Goal: Information Seeking & Learning: Check status

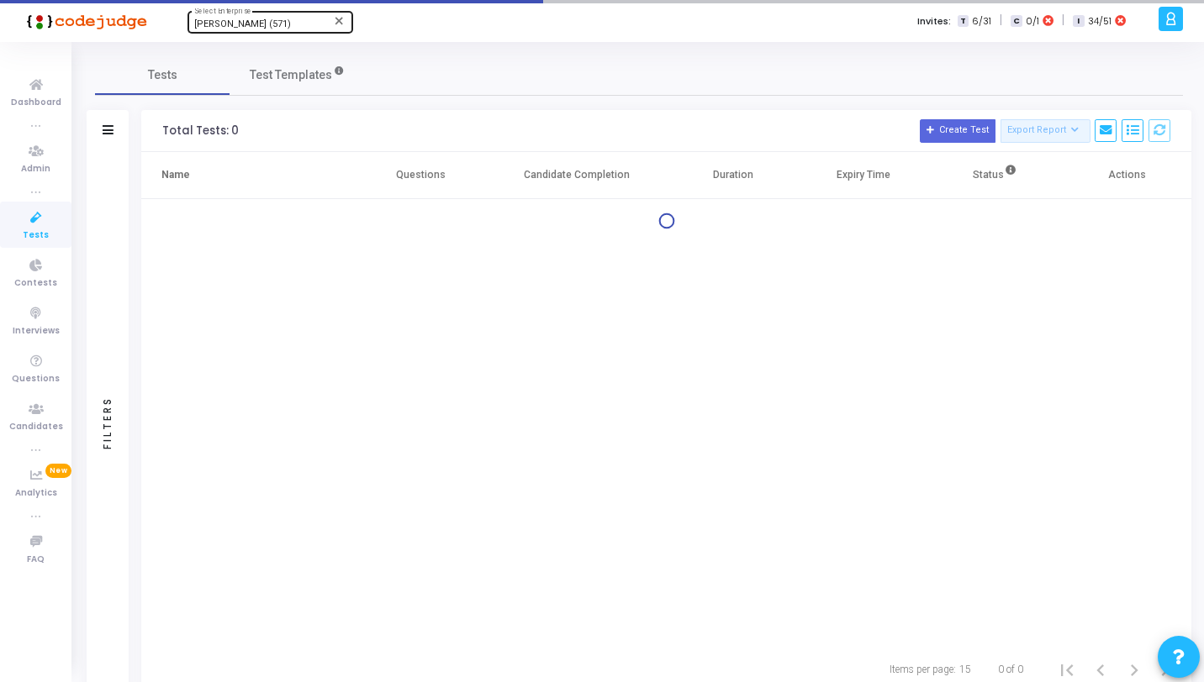
click at [227, 24] on span "Rajat Tyagi (571)" at bounding box center [242, 23] width 97 height 11
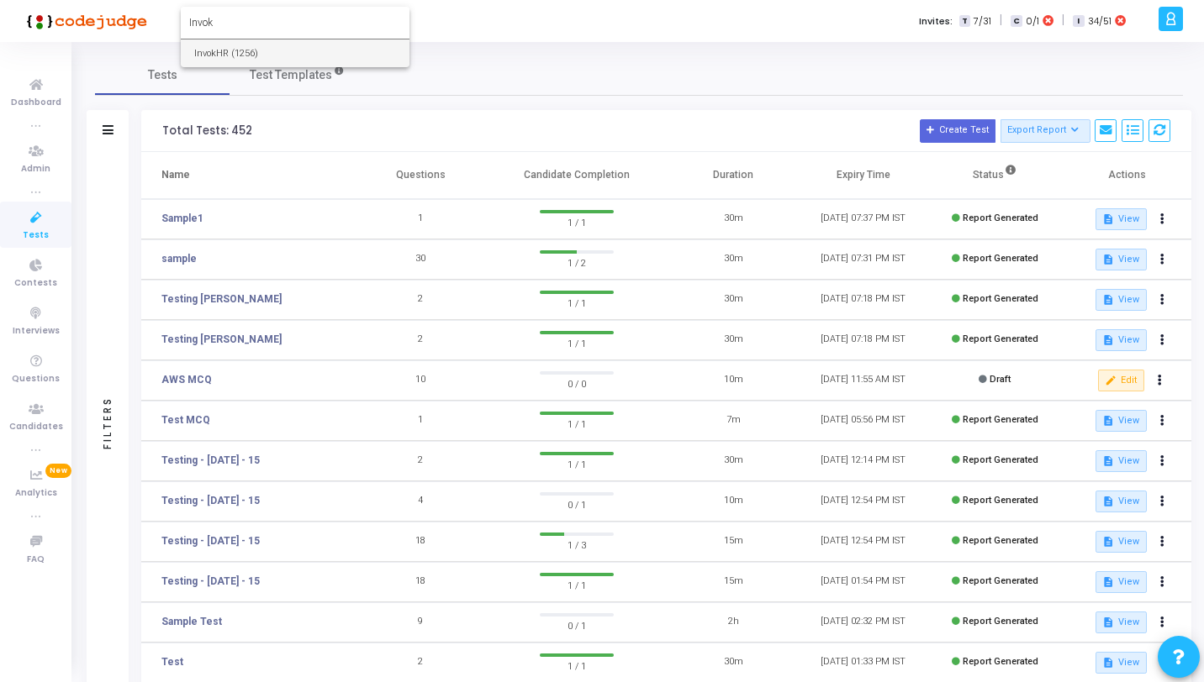
type input "Invok"
click at [219, 44] on span "InvokHR (1256)" at bounding box center [295, 54] width 202 height 28
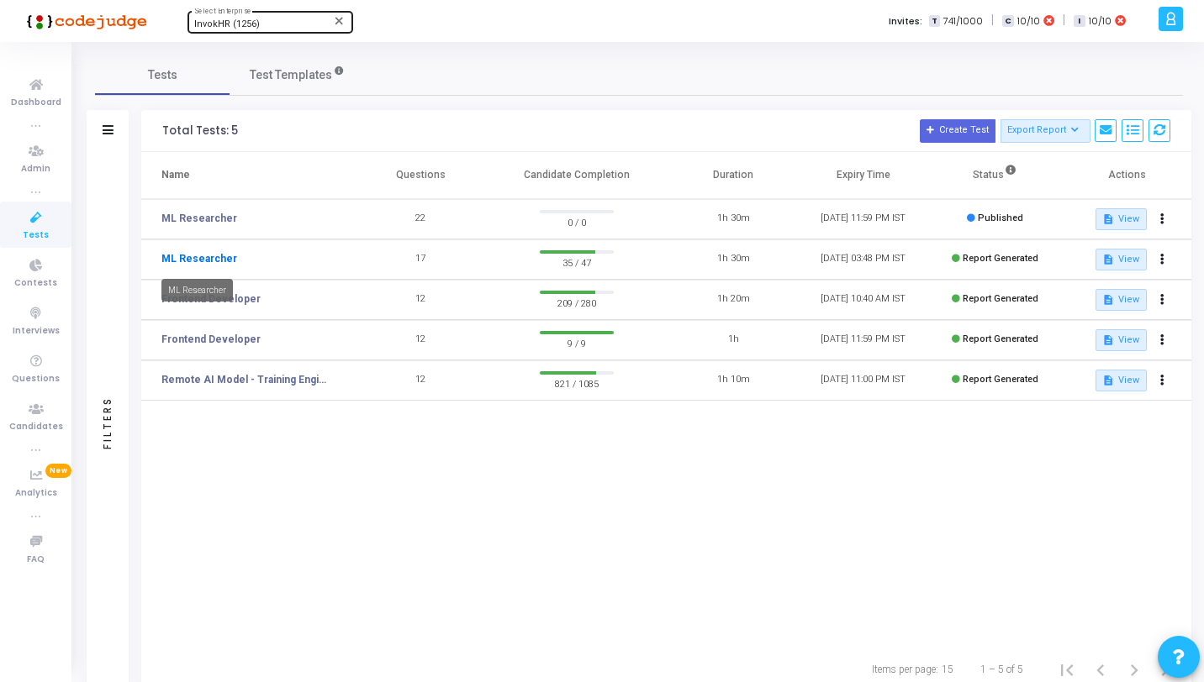
click at [220, 253] on link "ML Researcher" at bounding box center [199, 258] width 76 height 15
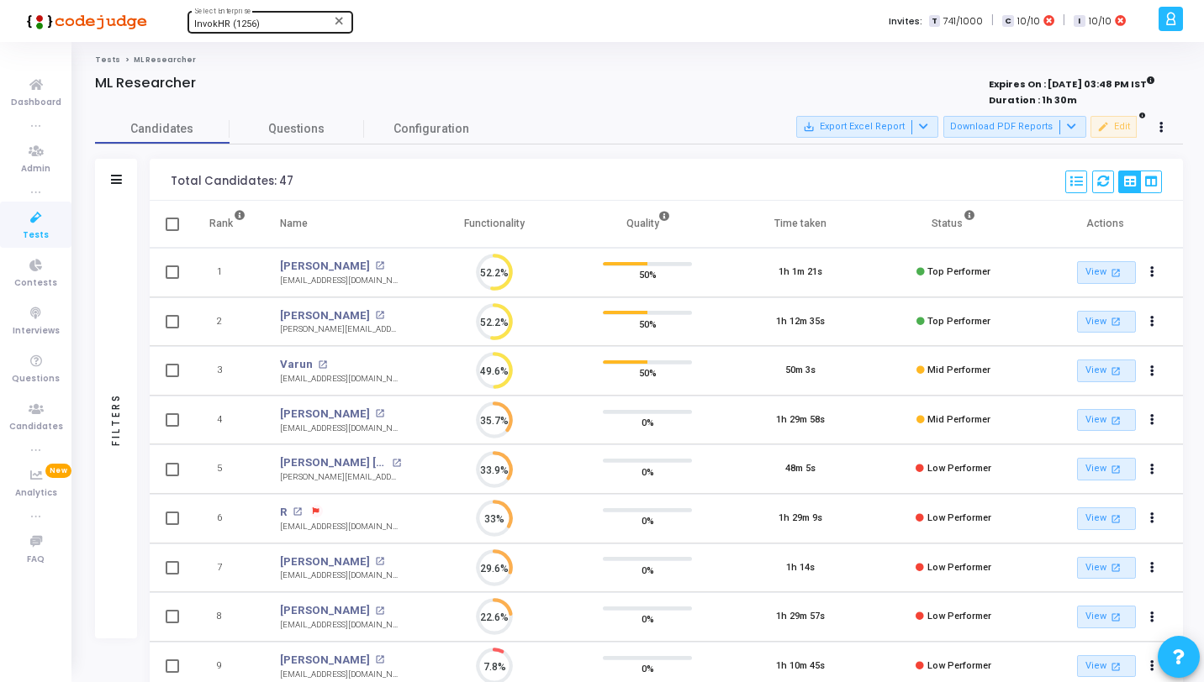
click at [33, 231] on span "Tests" at bounding box center [36, 236] width 26 height 14
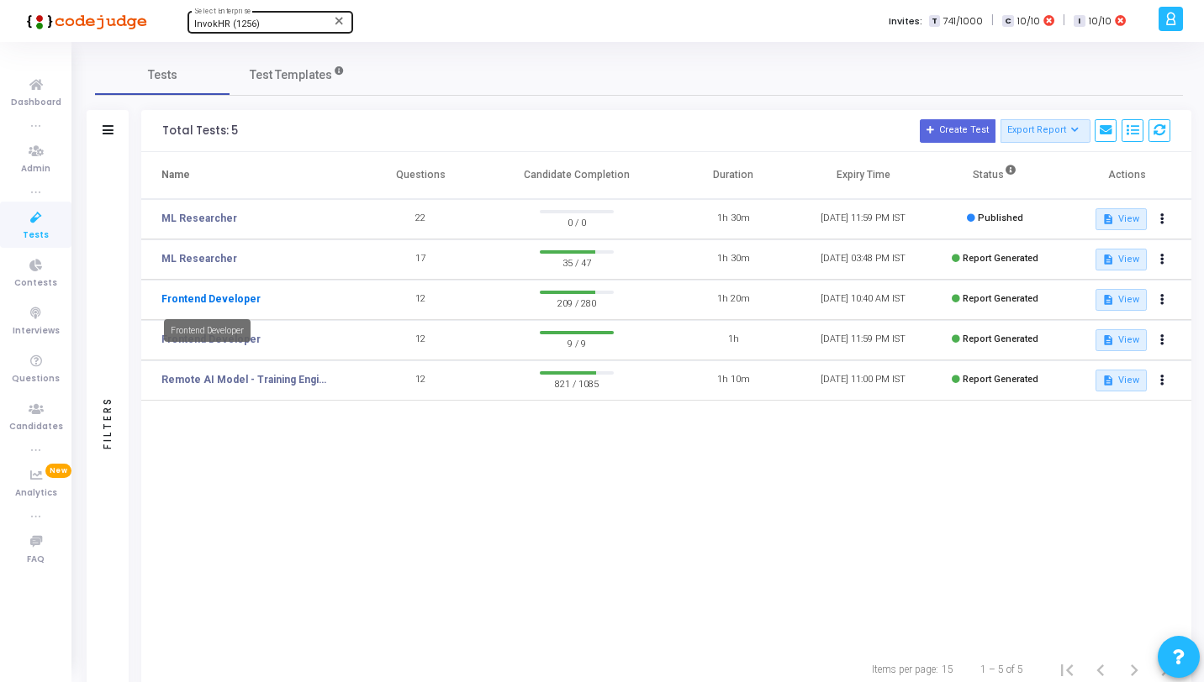
click at [218, 299] on link "Frontend Developer" at bounding box center [210, 299] width 99 height 15
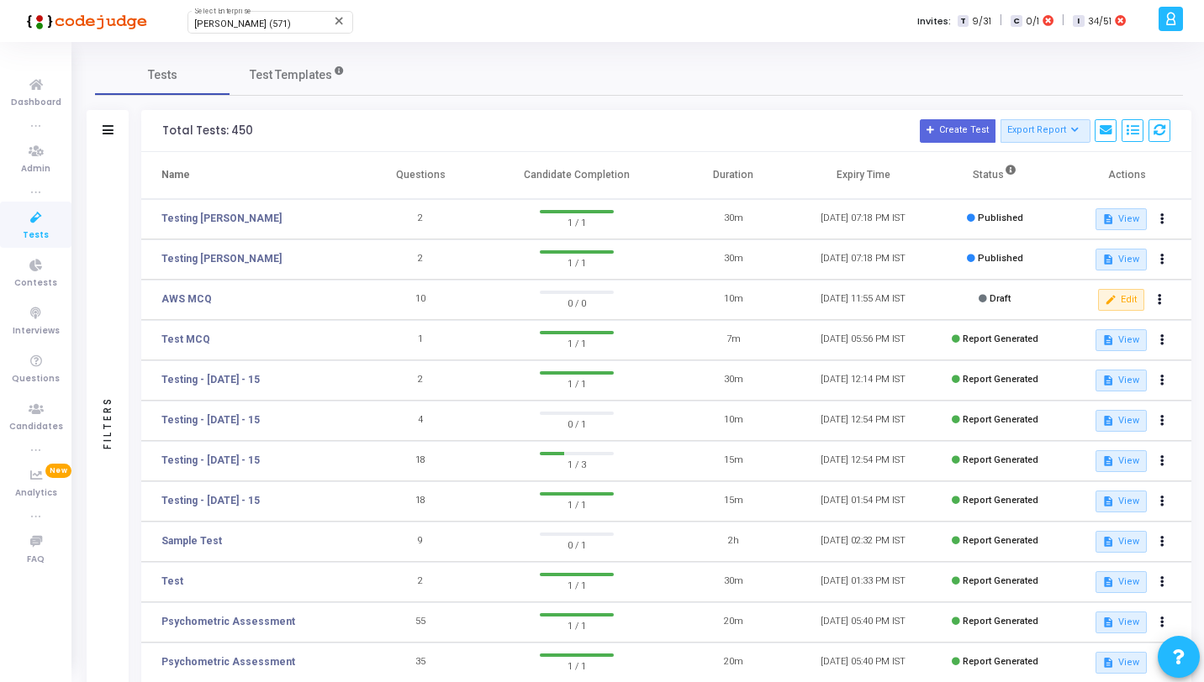
drag, startPoint x: 45, startPoint y: 413, endPoint x: 708, endPoint y: 3, distance: 779.7
click at [45, 408] on icon at bounding box center [35, 409] width 35 height 21
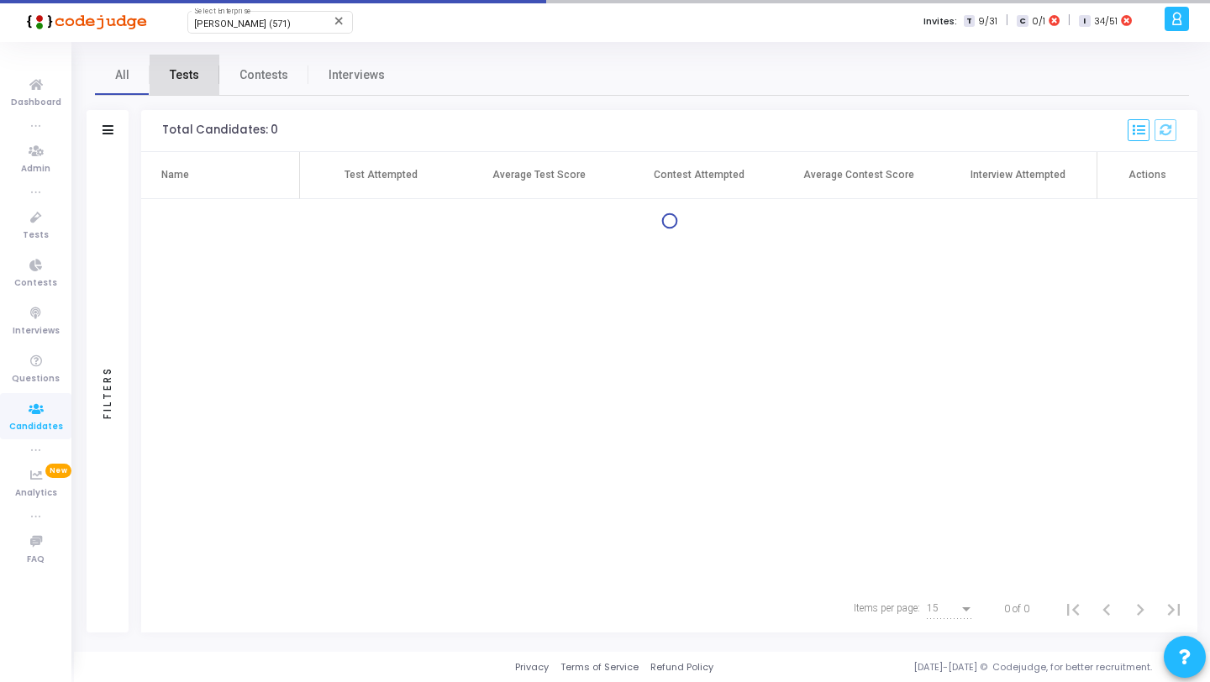
click at [191, 79] on span "Tests" at bounding box center [184, 75] width 29 height 18
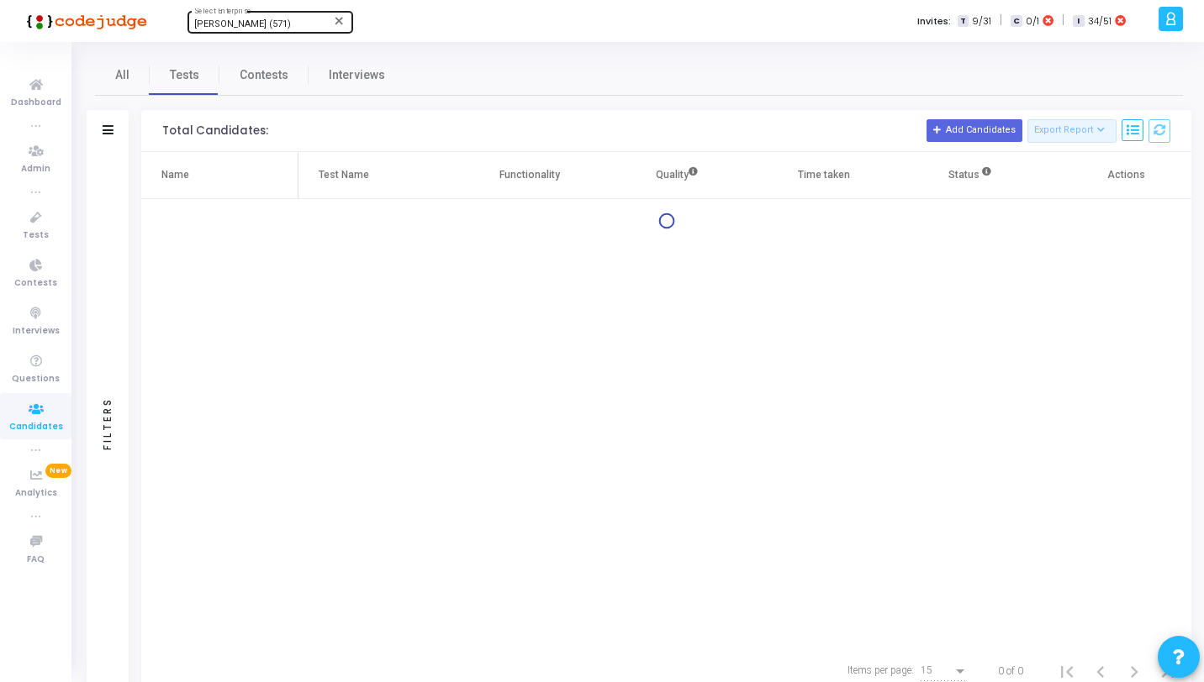
click at [257, 18] on div "Rajat Tyagi (571) Select Enterprise" at bounding box center [269, 20] width 151 height 25
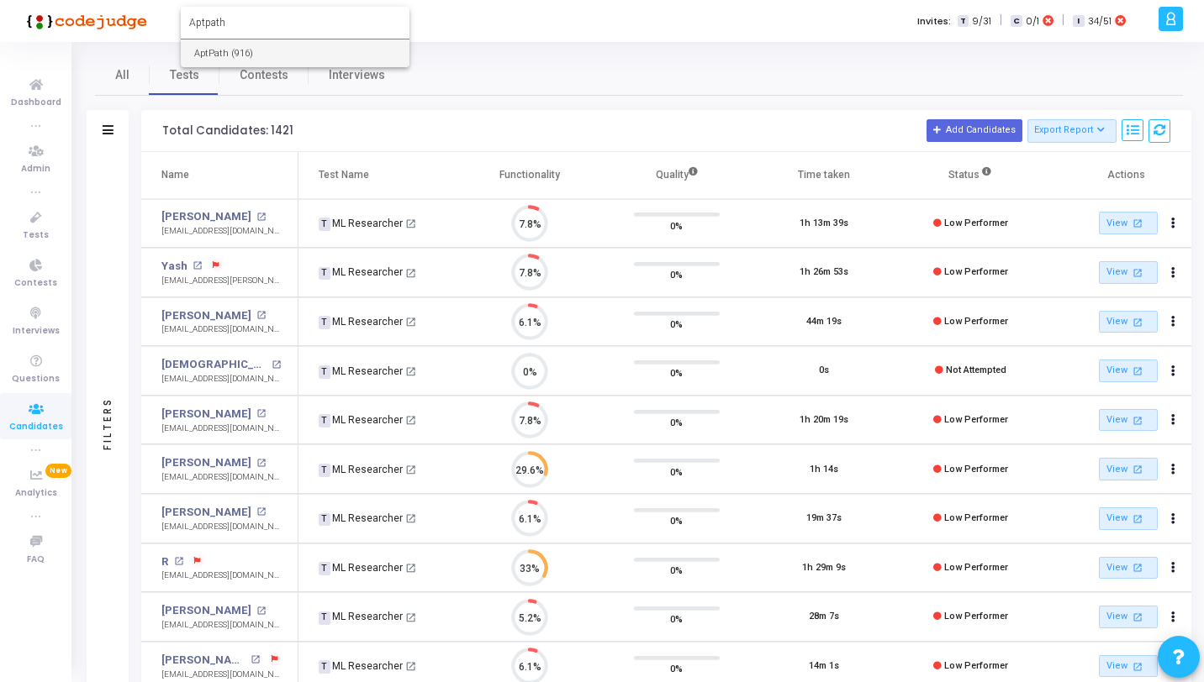
type input "Aptpath"
click at [260, 38] on form "Aptpath" at bounding box center [295, 23] width 229 height 32
click at [260, 52] on span "AptPath (916)" at bounding box center [295, 54] width 202 height 28
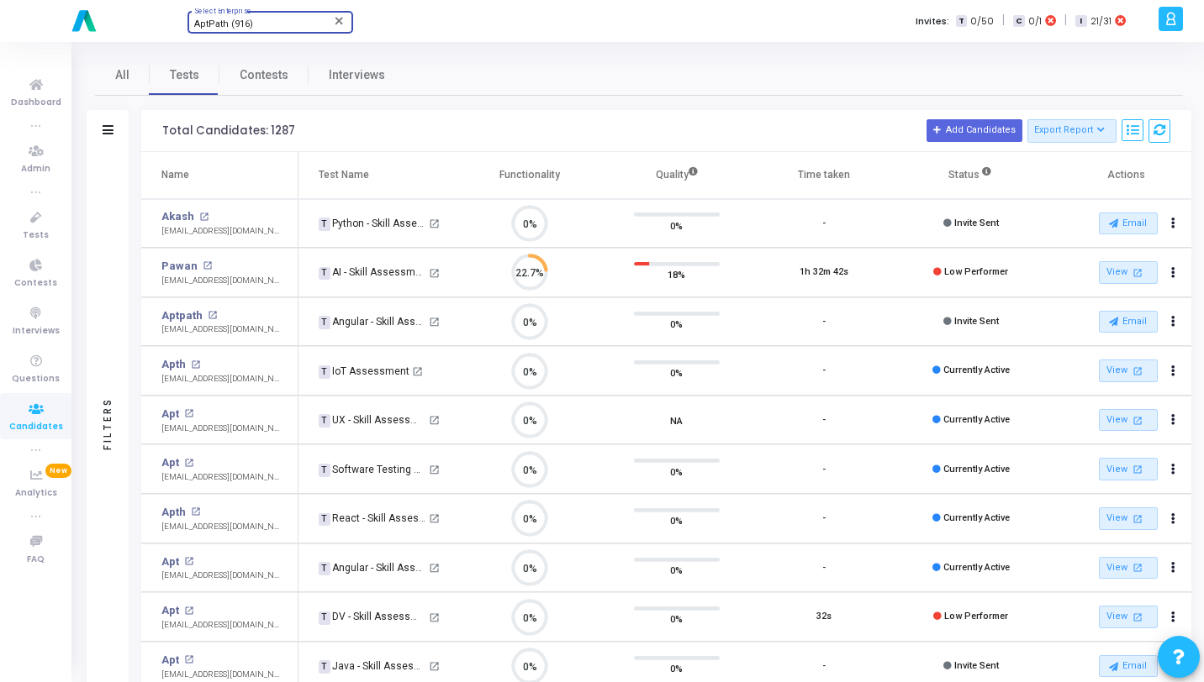
click at [100, 149] on div "Filters" at bounding box center [108, 131] width 42 height 42
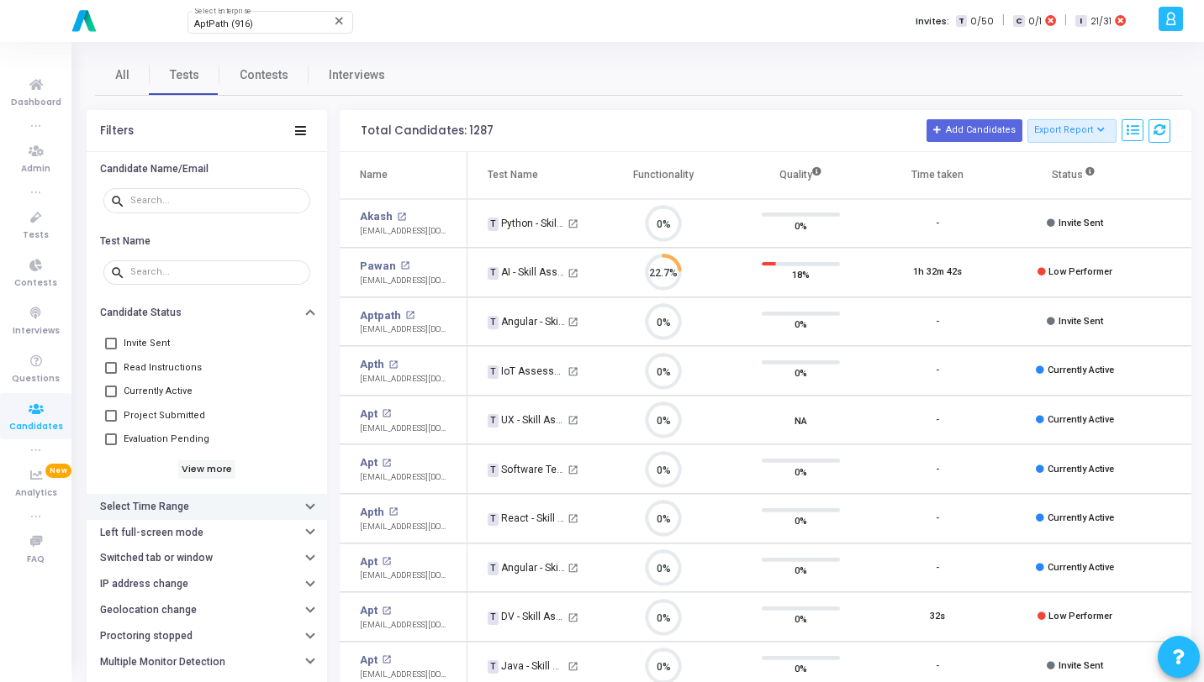
click at [145, 508] on h6 "Select Time Range" at bounding box center [144, 507] width 89 height 13
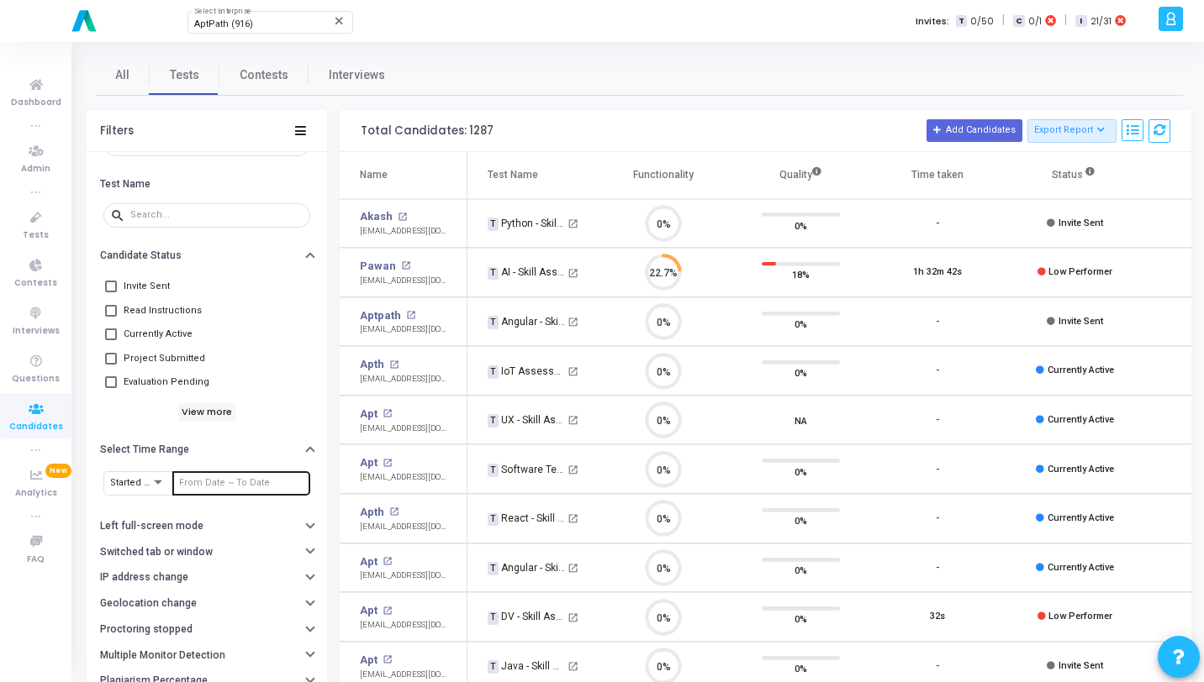
click at [185, 474] on div at bounding box center [241, 482] width 124 height 27
click at [187, 482] on input "text" at bounding box center [241, 483] width 124 height 10
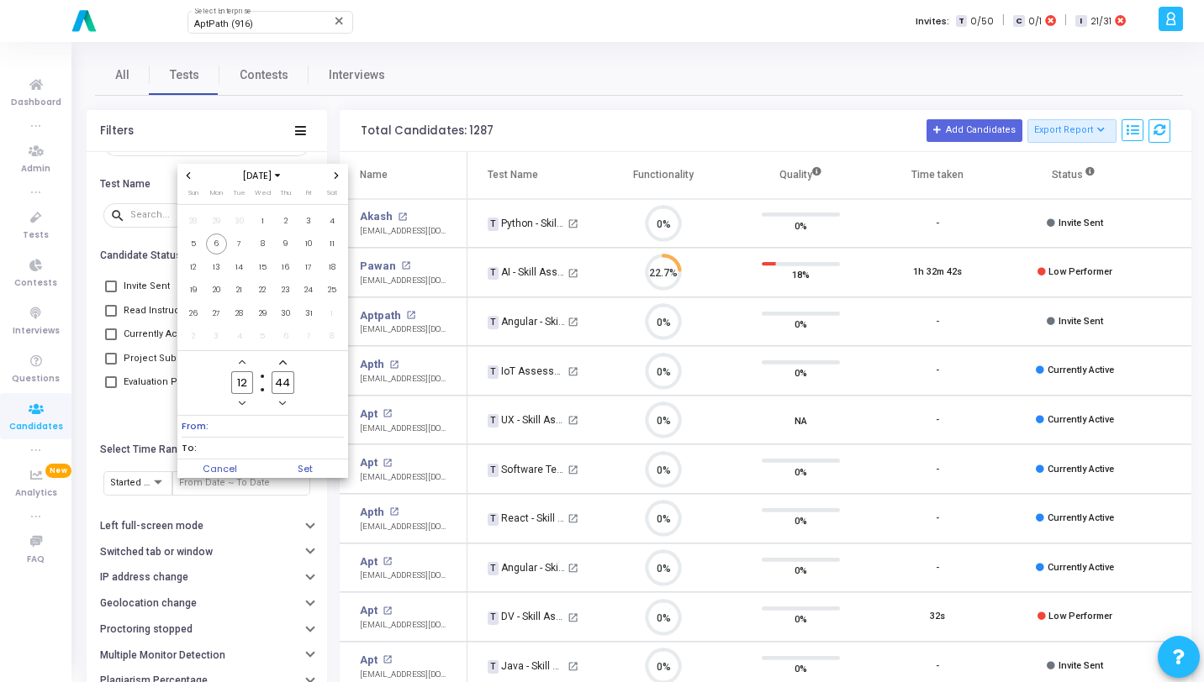
click at [189, 174] on icon "Previous month" at bounding box center [188, 175] width 7 height 7
click at [219, 213] on span "1" at bounding box center [216, 221] width 21 height 21
click at [253, 388] on input "12" at bounding box center [242, 382] width 22 height 23
type input "1"
type input "00"
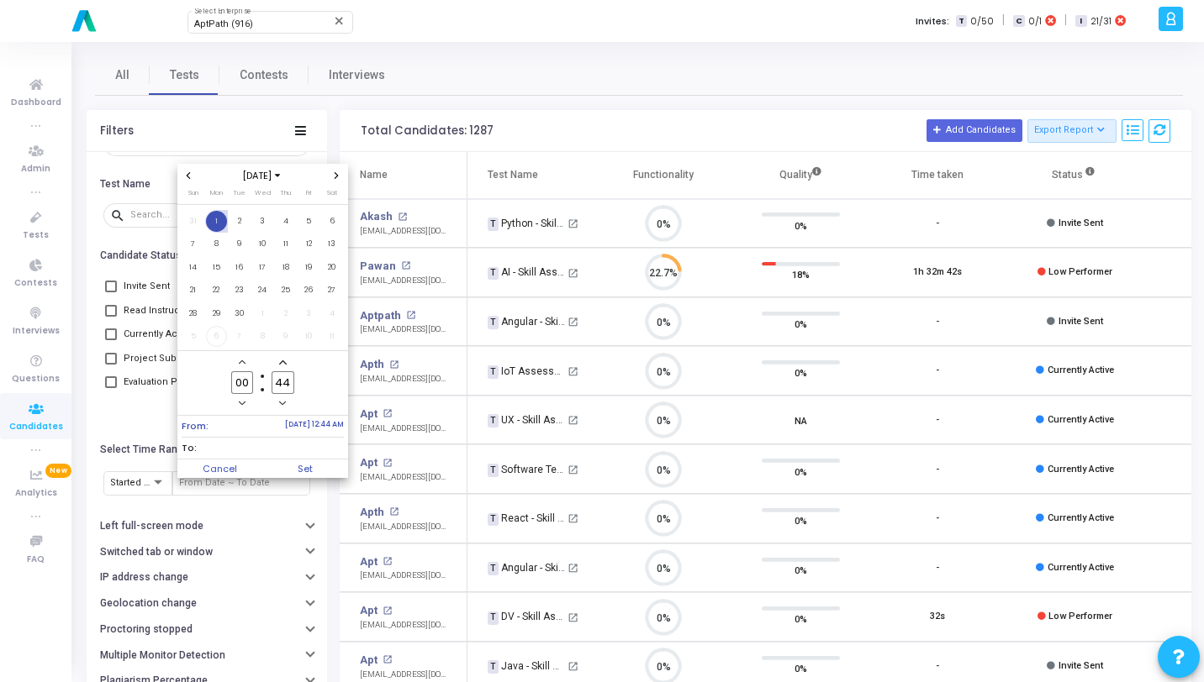
click at [293, 384] on input "44" at bounding box center [282, 382] width 22 height 23
type input "4"
type input "00"
click at [236, 319] on span "30" at bounding box center [239, 313] width 21 height 21
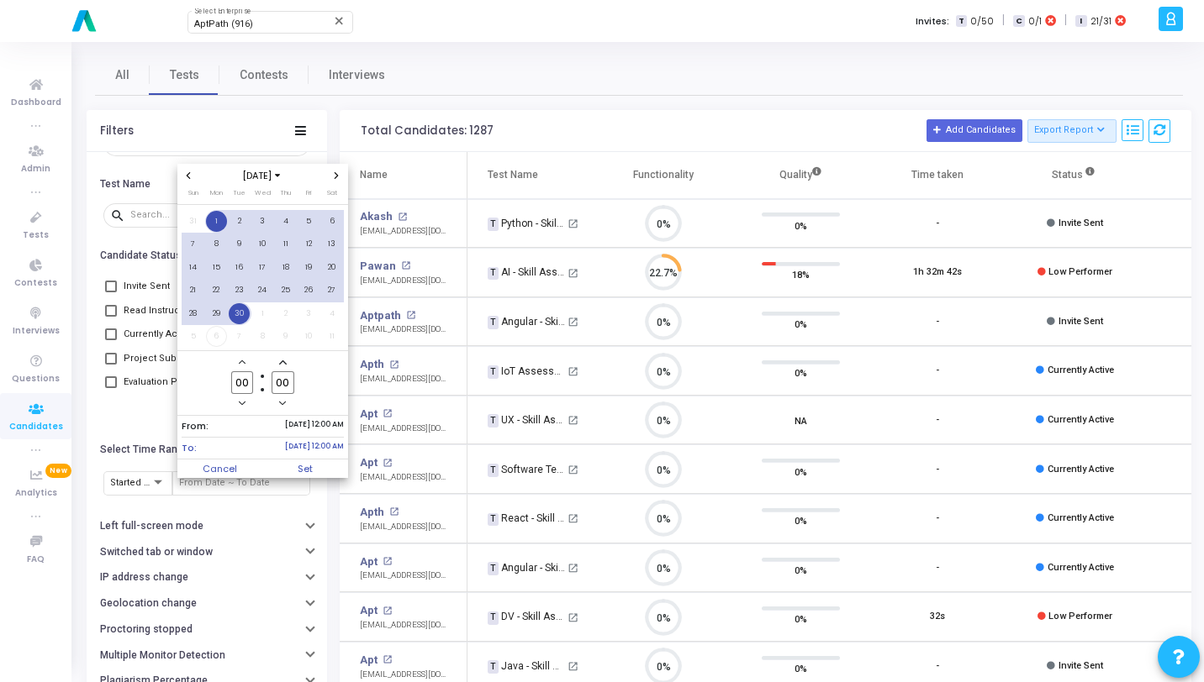
click at [250, 380] on input "00" at bounding box center [242, 382] width 22 height 23
type input "0"
type input "23"
click at [290, 383] on input "00" at bounding box center [282, 382] width 22 height 23
type input "0"
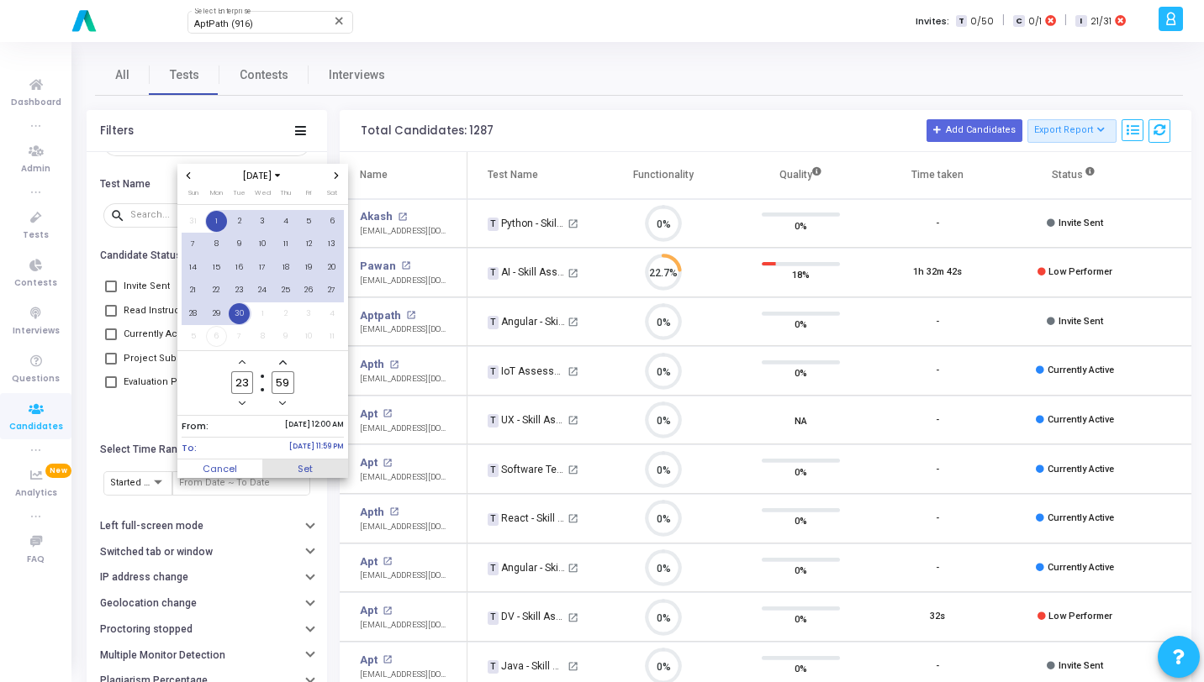
type input "59"
click at [321, 468] on span "Set" at bounding box center [305, 469] width 86 height 18
type input "9/1/2025, 12:00 AM - 9/30/2025, 11:59 PM"
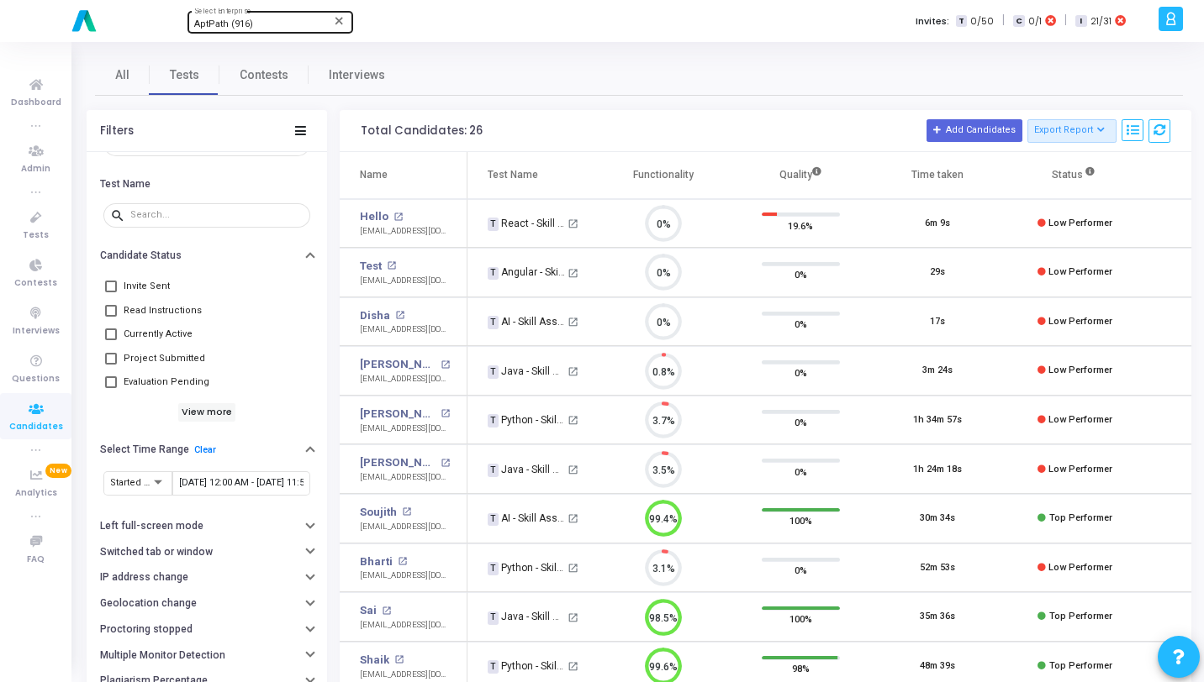
click at [261, 24] on div "AptPath (916)" at bounding box center [262, 24] width 136 height 10
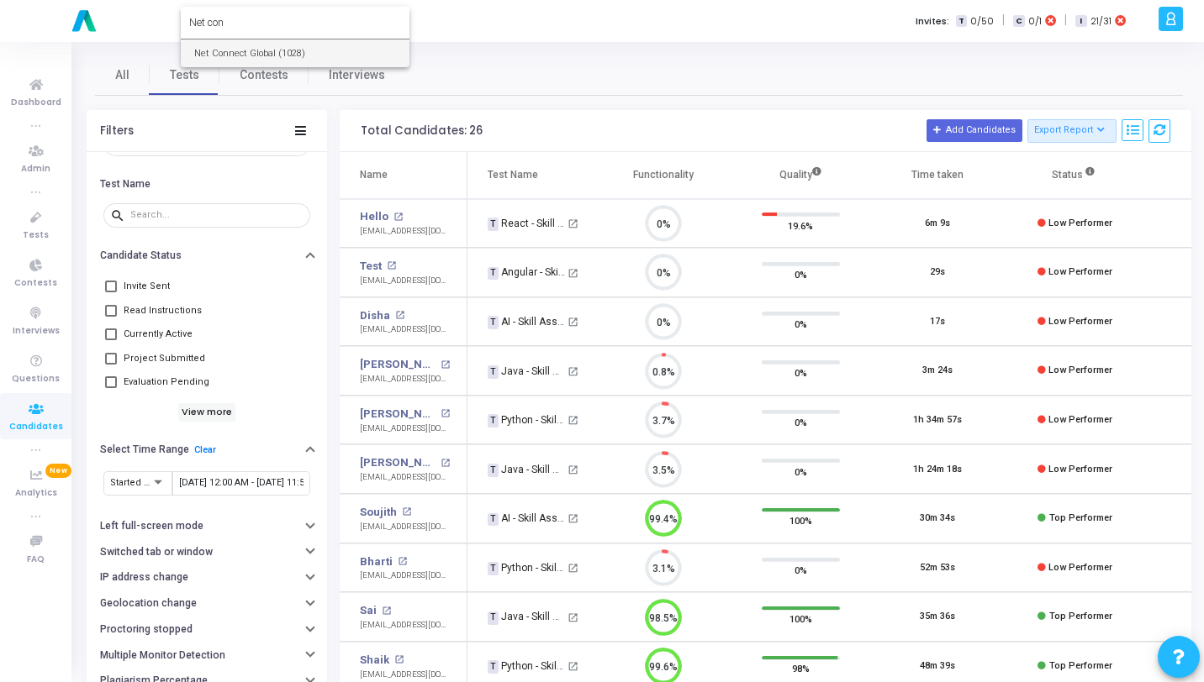
type input "Net con"
click at [267, 40] on span "Net Connect Global (1028)" at bounding box center [295, 54] width 202 height 28
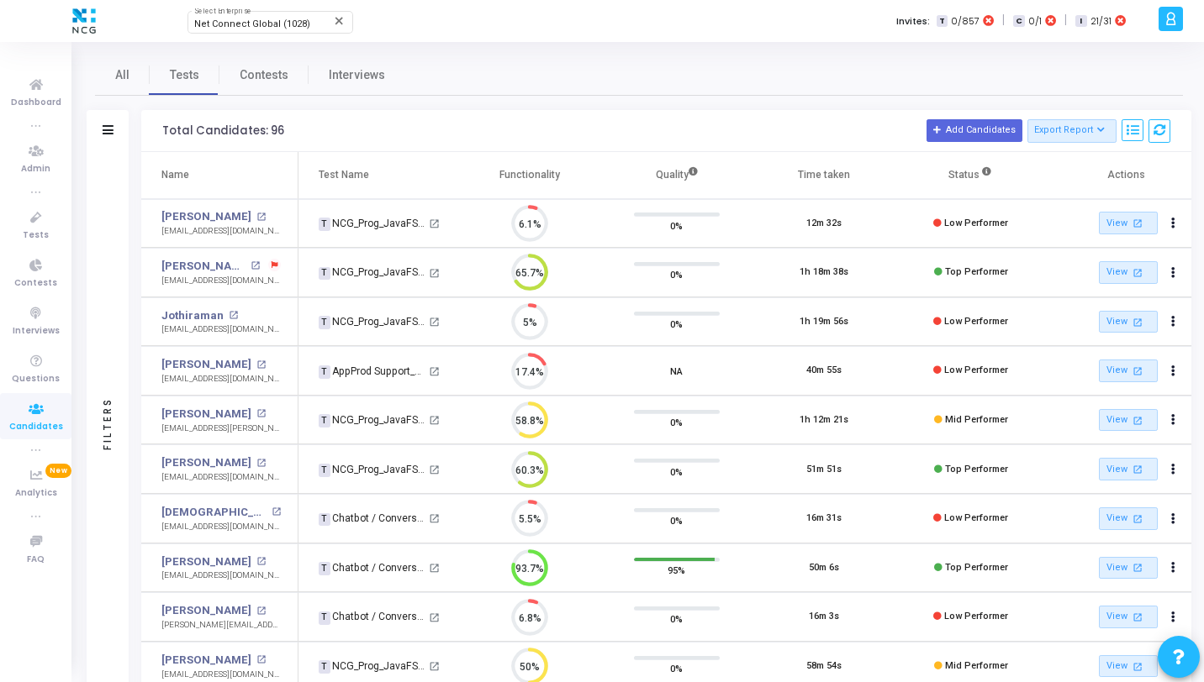
click at [114, 159] on div "Filters" at bounding box center [108, 423] width 42 height 543
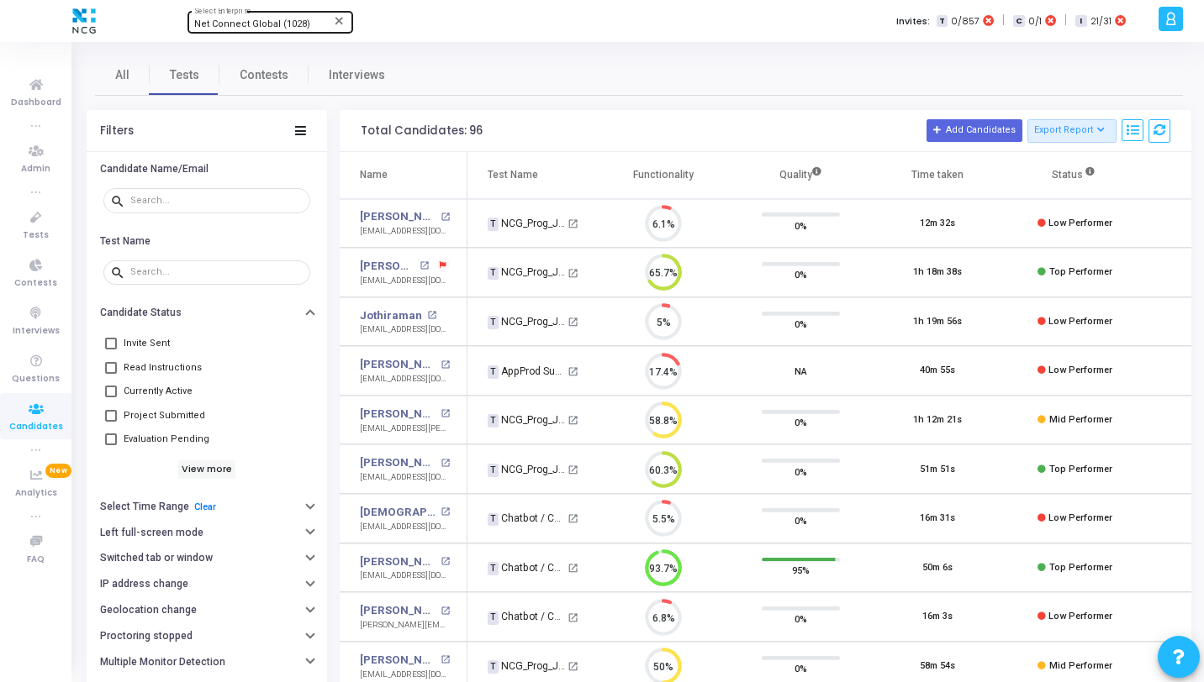
click at [261, 24] on span "Net Connect Global (1028)" at bounding box center [252, 23] width 116 height 11
type input "Invok"
click at [266, 50] on span "InvokHR (1256)" at bounding box center [295, 54] width 202 height 28
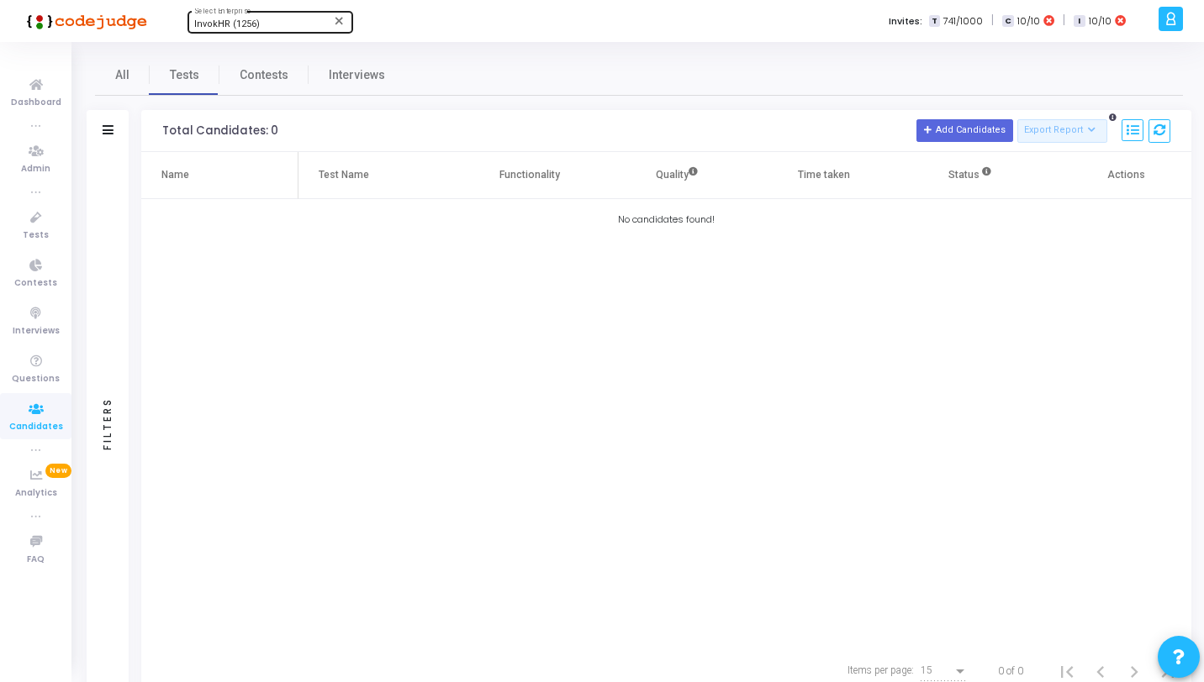
click at [243, 17] on div "InvokHR (1256) Select Enterprise" at bounding box center [269, 20] width 151 height 25
type input "babble"
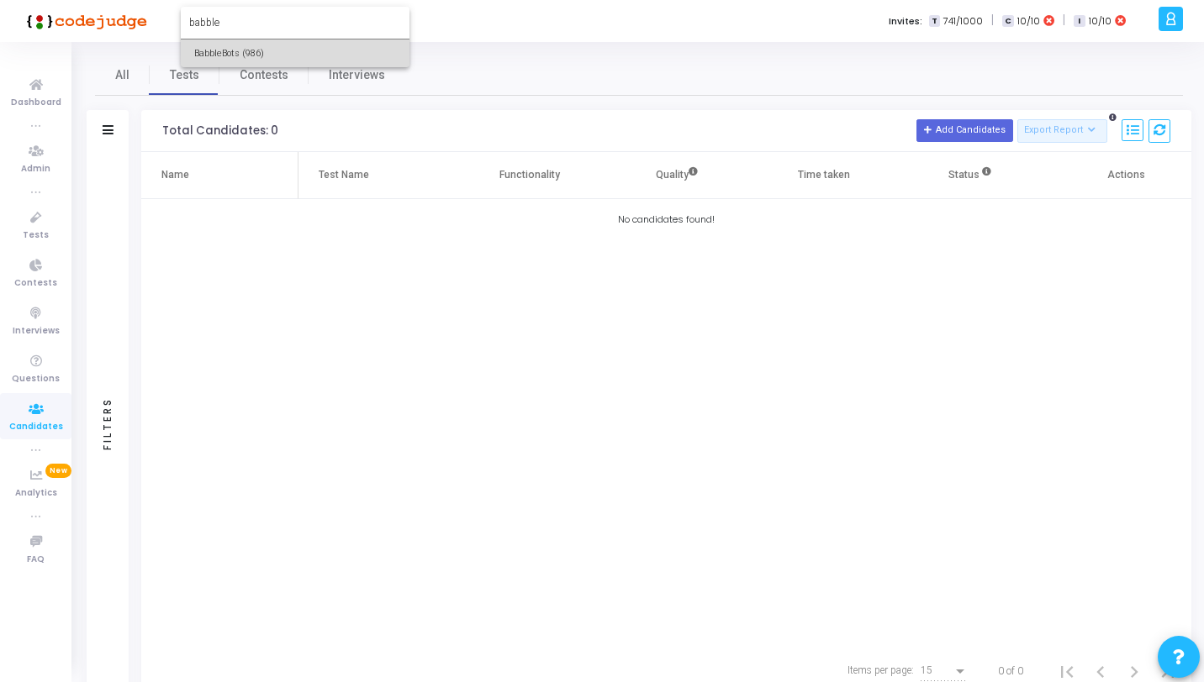
click at [240, 49] on span "BabbleBots (986)" at bounding box center [295, 54] width 202 height 28
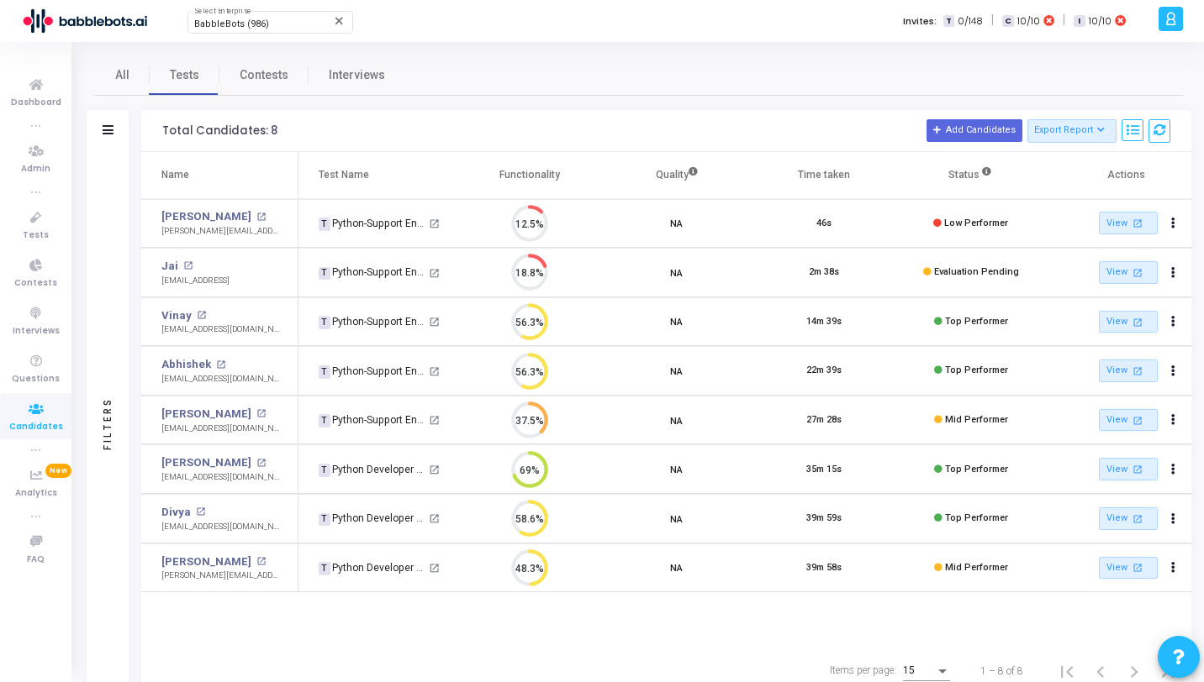
click at [112, 365] on div "Filters" at bounding box center [107, 423] width 15 height 185
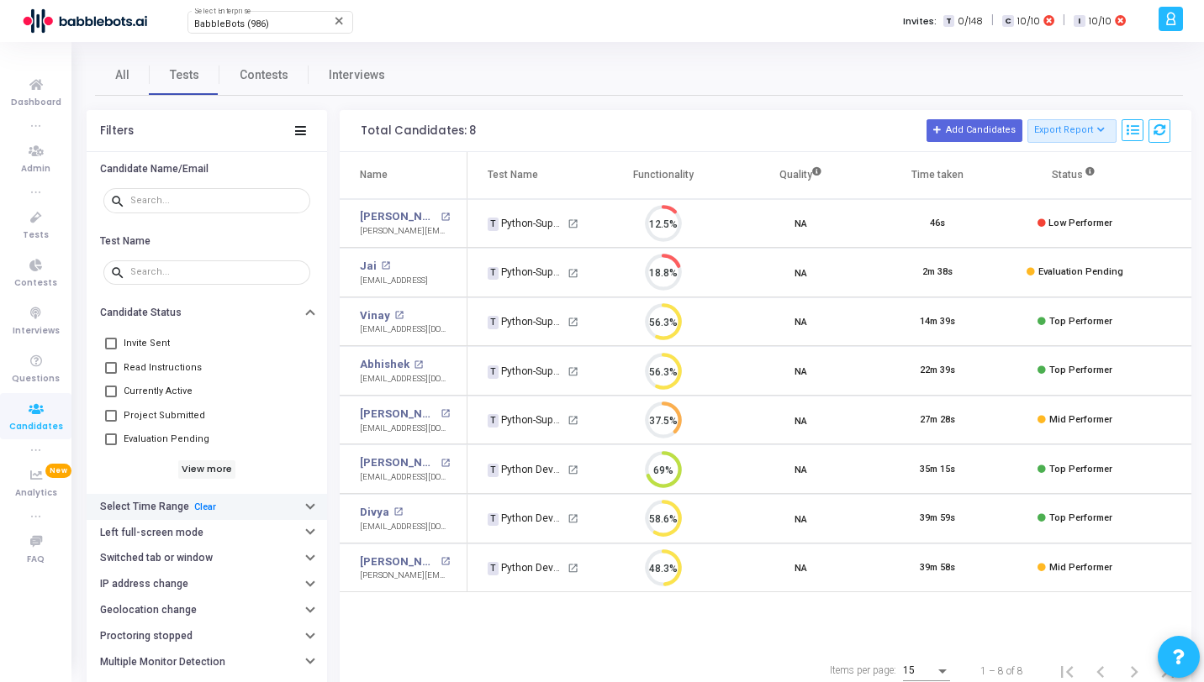
click at [261, 503] on button "Select Time Range Clear" at bounding box center [207, 507] width 240 height 26
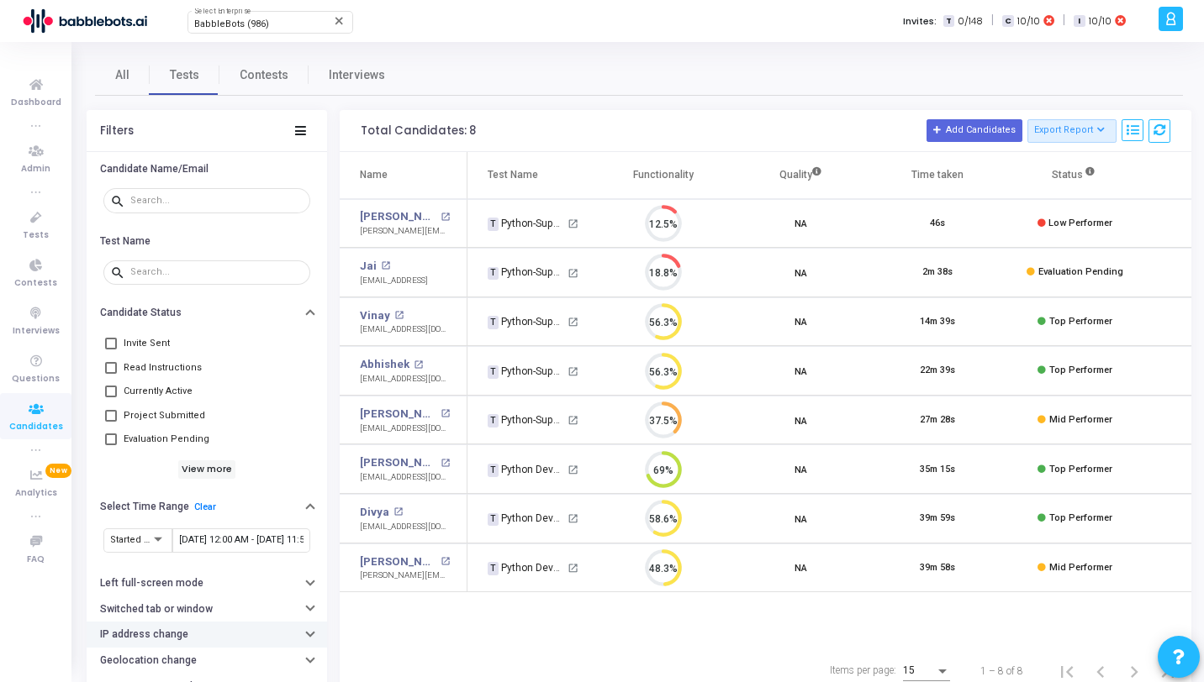
scroll to position [141, 0]
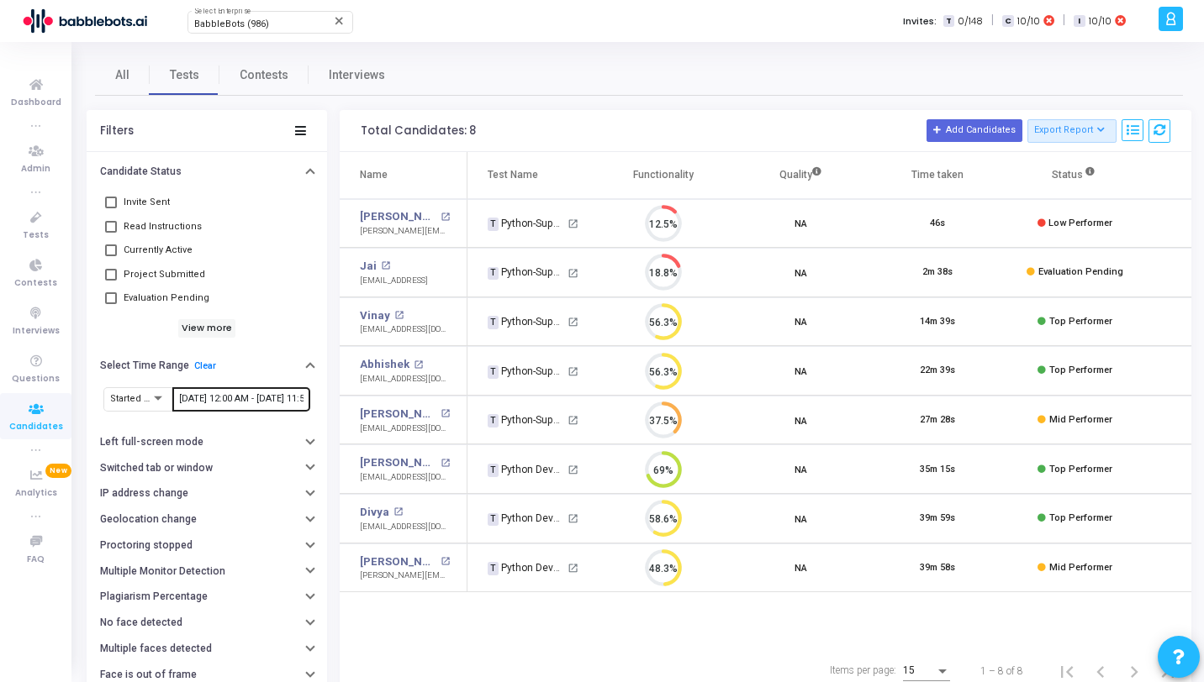
click at [228, 398] on input "9/1/2025, 12:00 AM - 9/30/2025, 11:59 PM" at bounding box center [241, 399] width 124 height 10
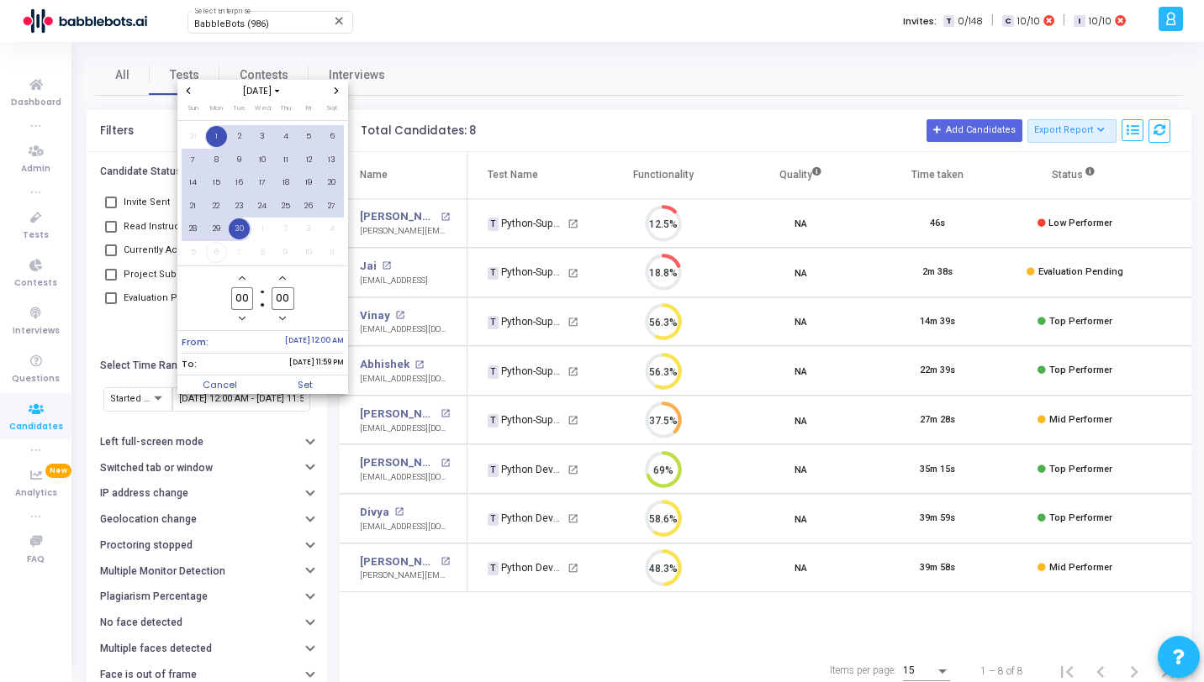
click at [189, 93] on icon "Previous month" at bounding box center [189, 90] width 4 height 7
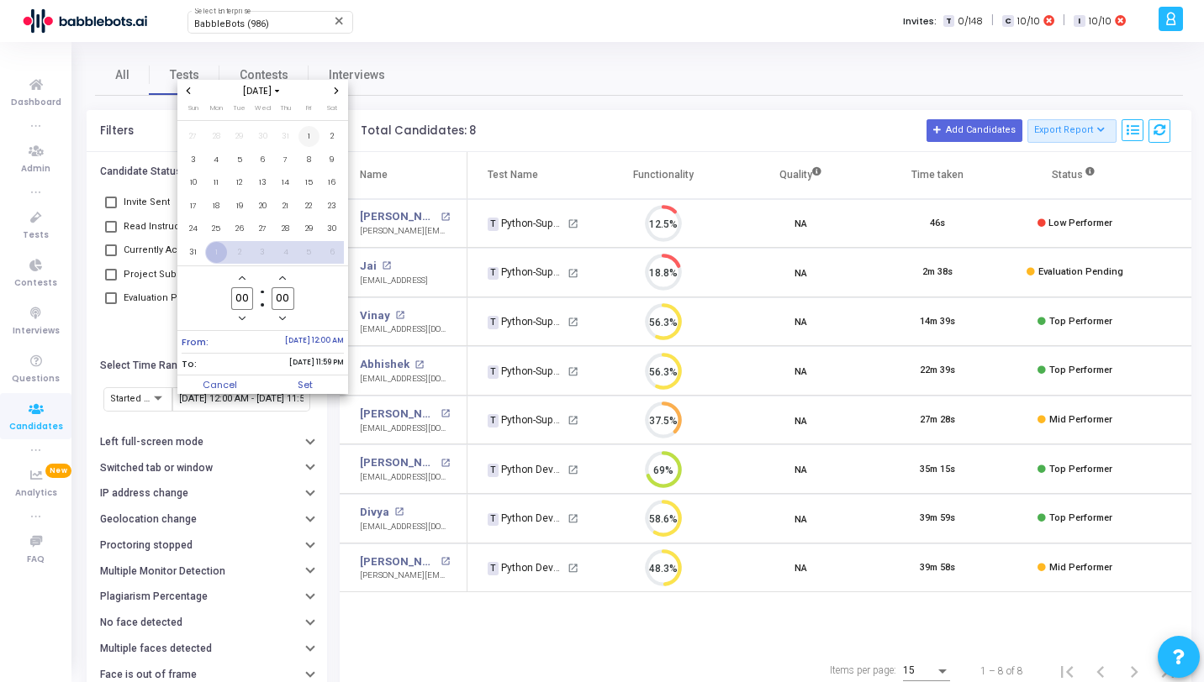
click at [312, 136] on span "1" at bounding box center [308, 136] width 21 height 21
click at [195, 247] on span "31" at bounding box center [192, 252] width 21 height 21
type input "23"
type input "59"
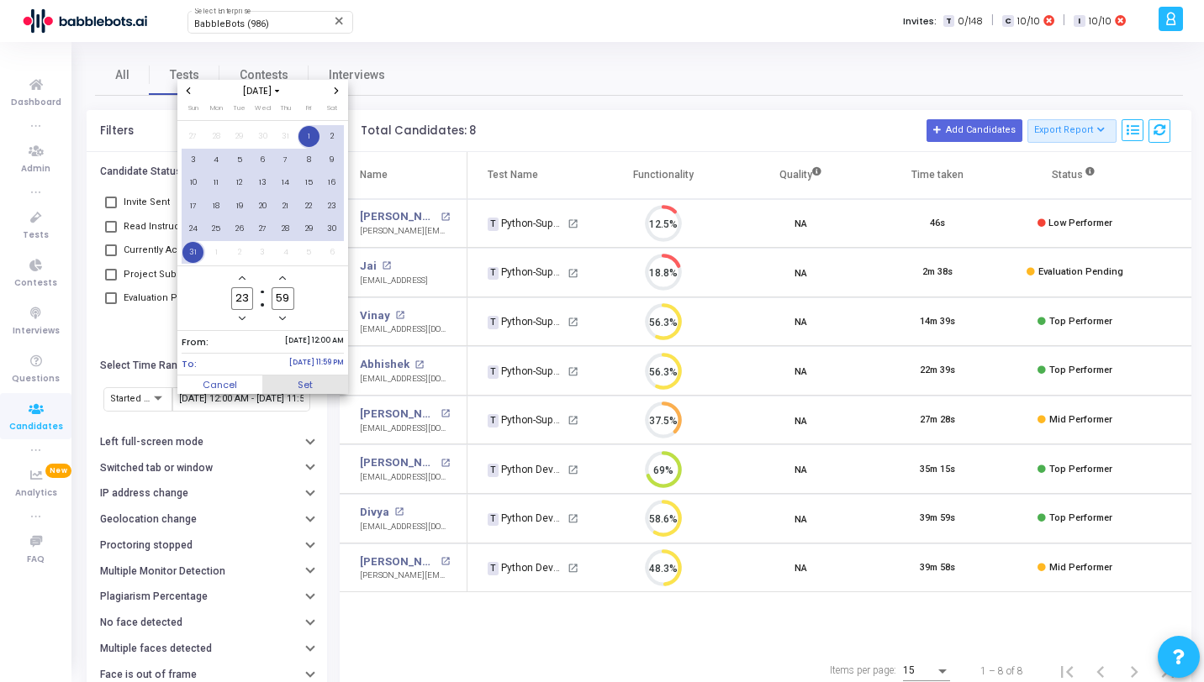
click at [308, 377] on span "Set" at bounding box center [305, 385] width 86 height 18
type input "8/1/2025, 12:00 AM - 8/31/2025, 11:59 PM"
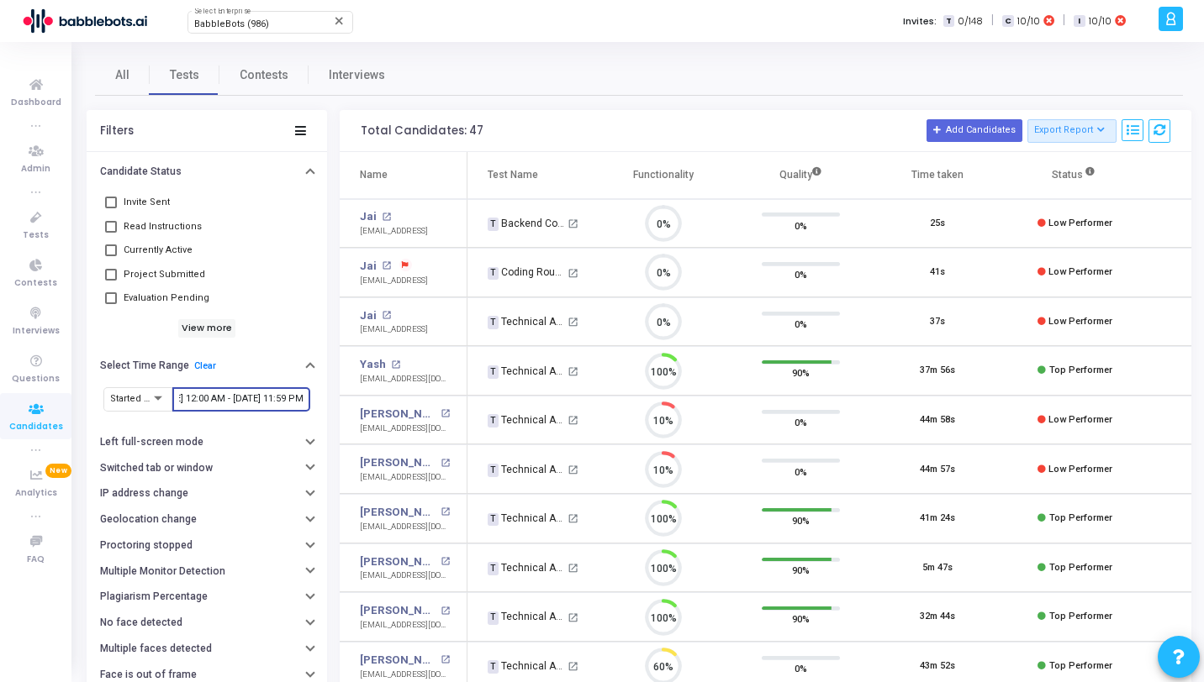
scroll to position [35, 43]
click at [271, 24] on div "BabbleBots (986)" at bounding box center [262, 24] width 136 height 10
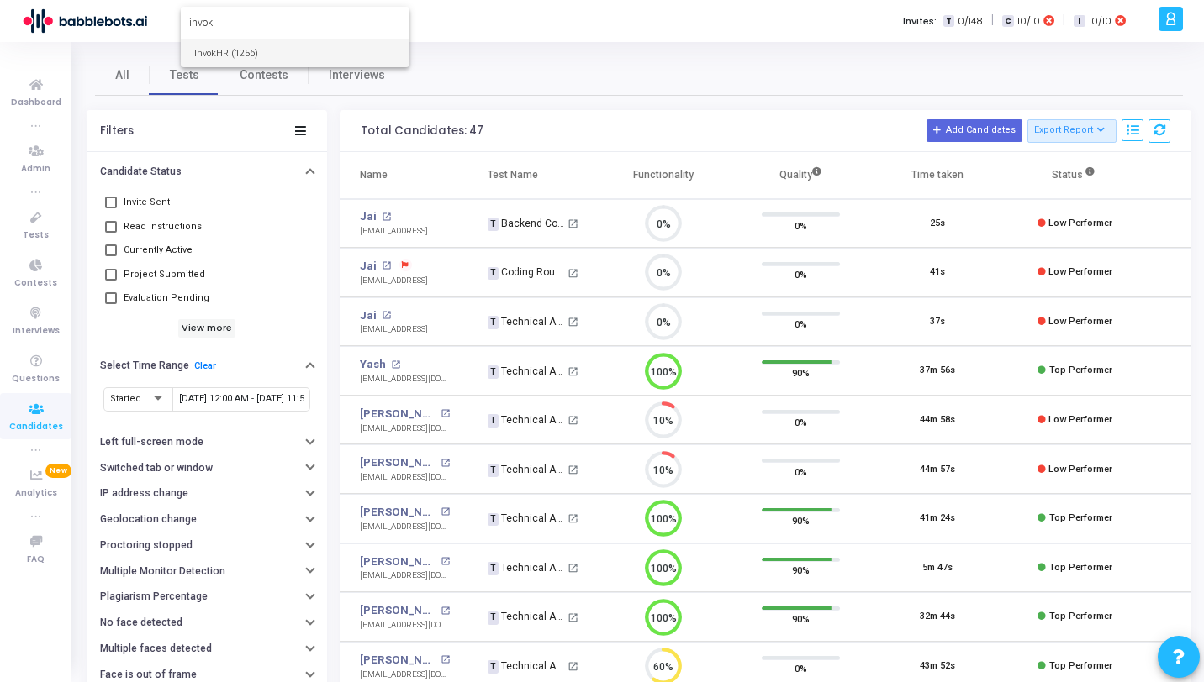
type input "invok"
click at [274, 59] on span "InvokHR (1256)" at bounding box center [295, 54] width 202 height 28
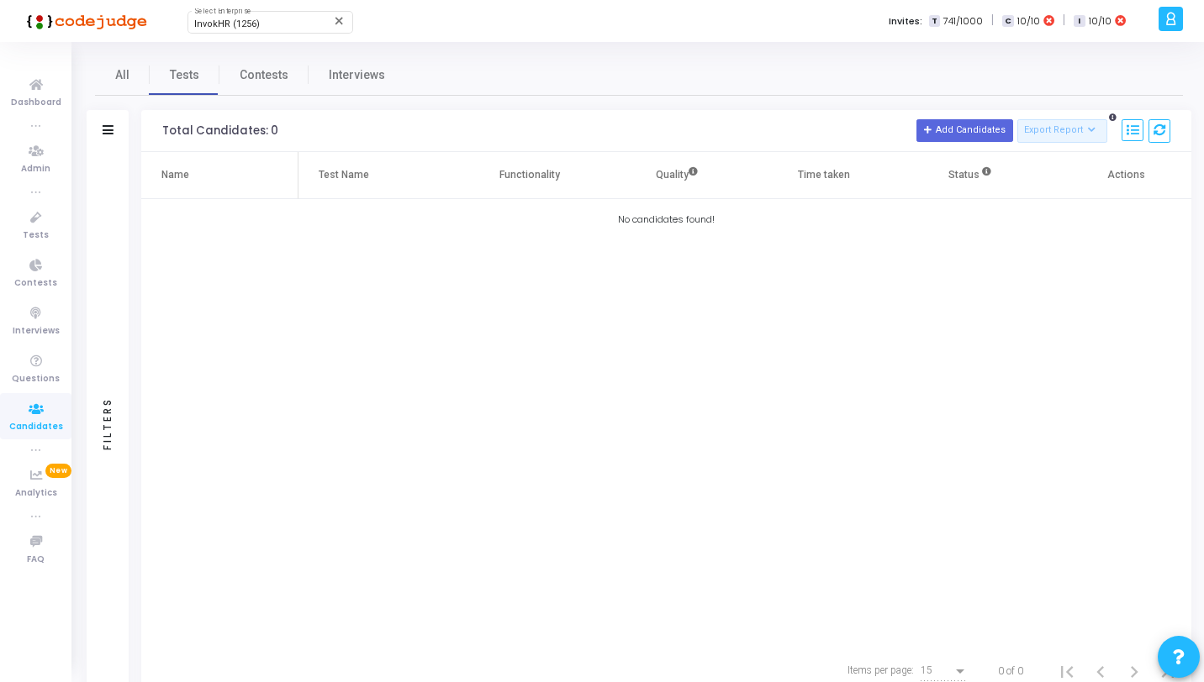
click at [101, 208] on div "Filters" at bounding box center [108, 423] width 42 height 543
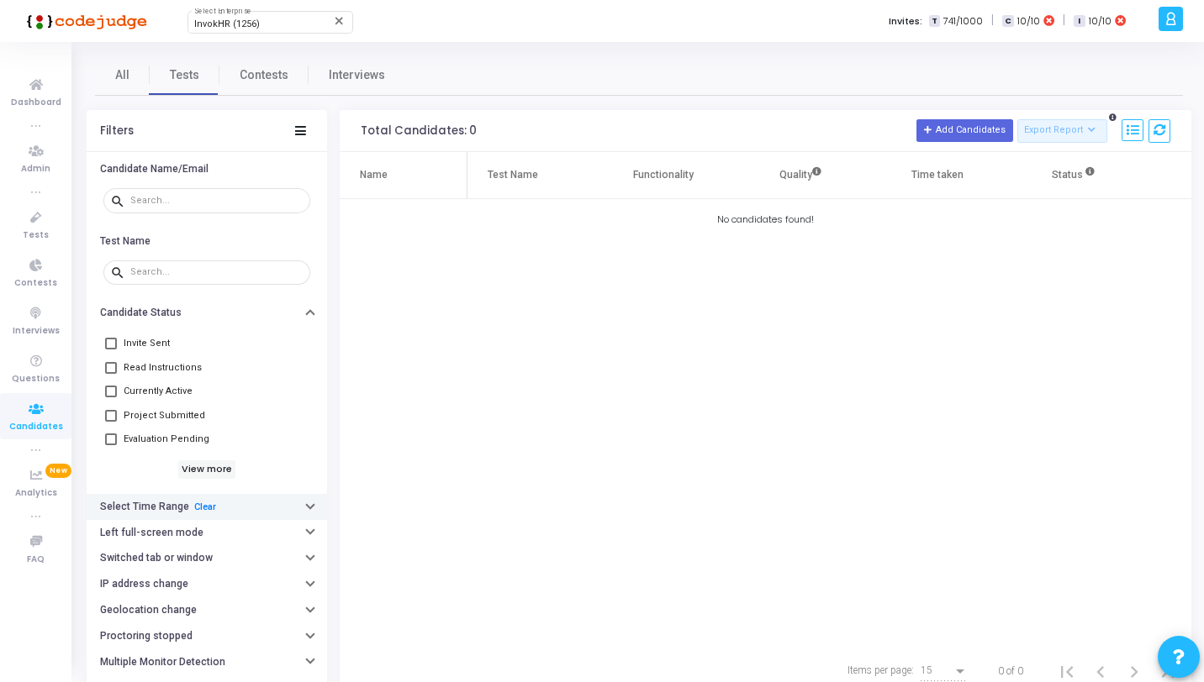
click at [229, 516] on button "Select Time Range Clear" at bounding box center [207, 507] width 240 height 26
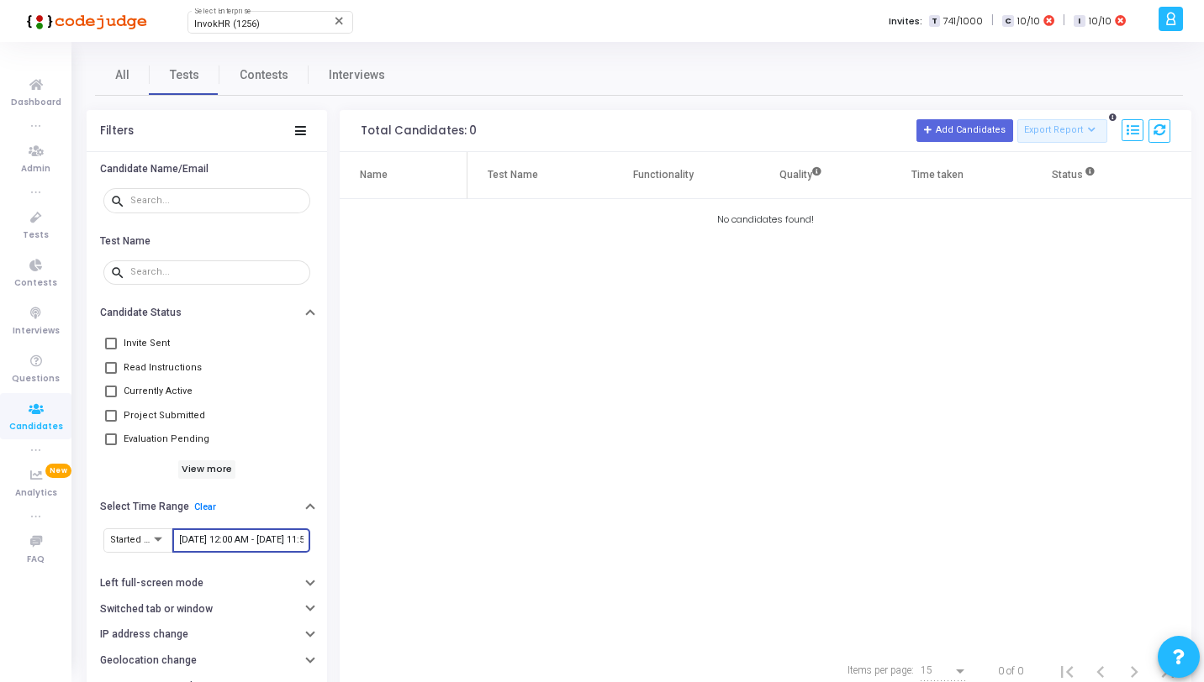
click at [202, 544] on input "8/1/2025, 12:00 AM - 8/31/2025, 11:59 PM" at bounding box center [241, 540] width 124 height 10
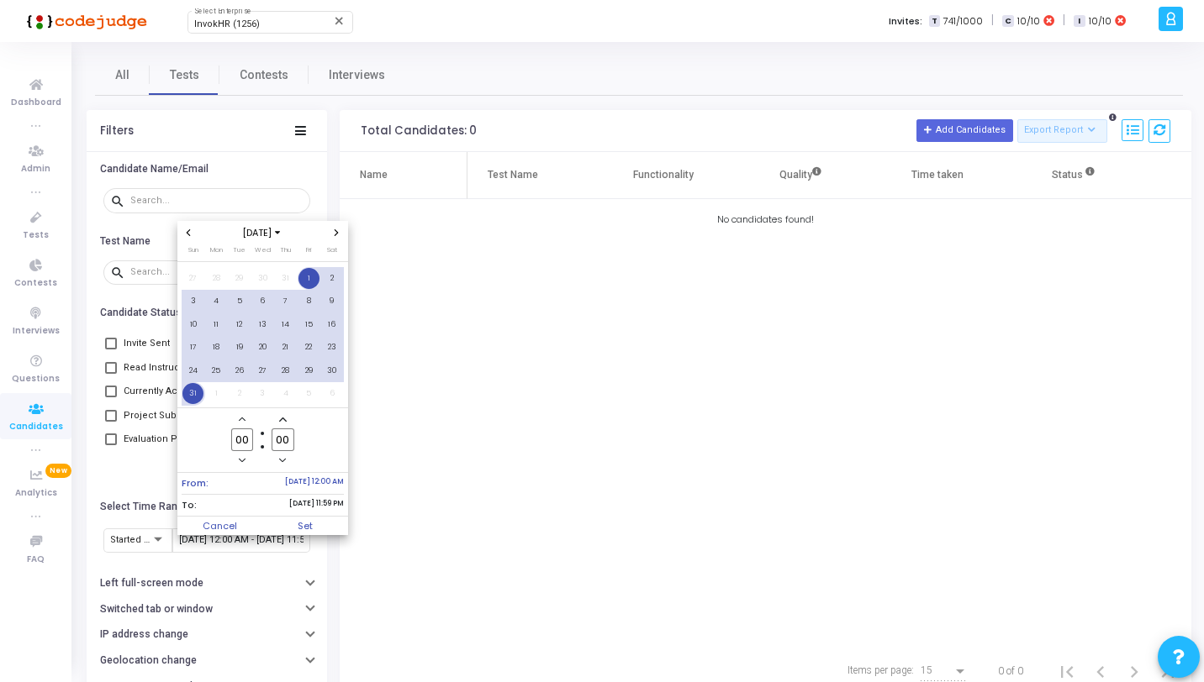
click at [185, 232] on icon "Previous month" at bounding box center [188, 232] width 7 height 7
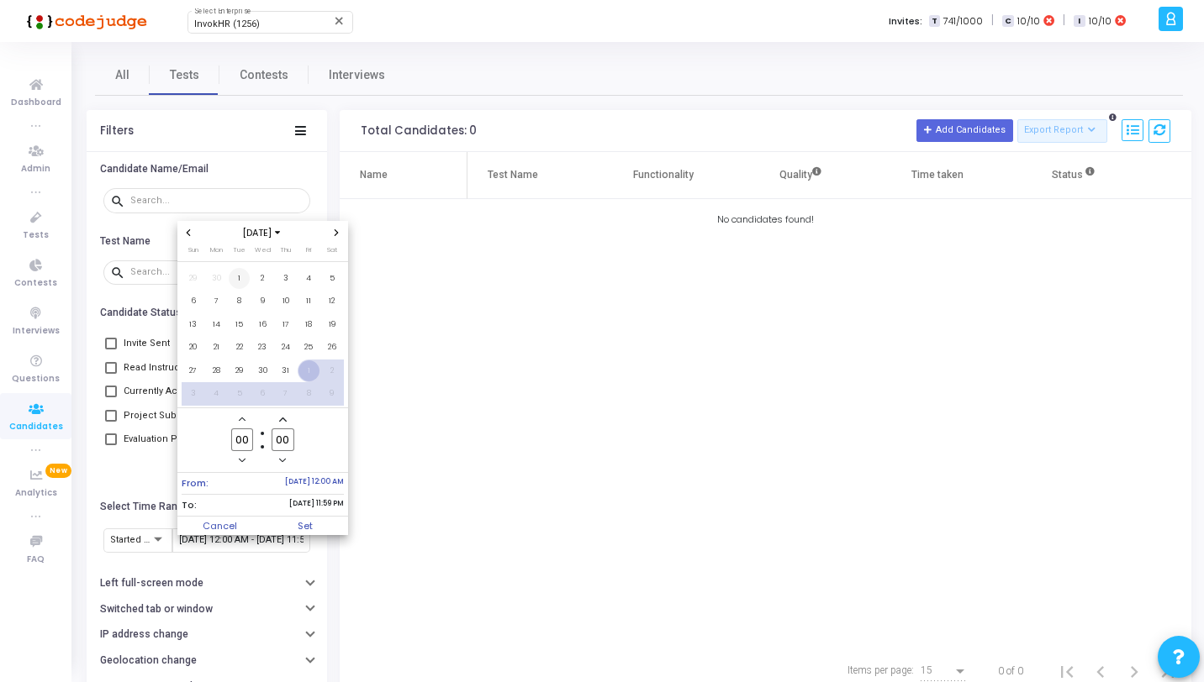
click at [241, 276] on span "1" at bounding box center [239, 278] width 21 height 21
click at [292, 366] on span "31" at bounding box center [285, 371] width 21 height 21
type input "23"
type input "59"
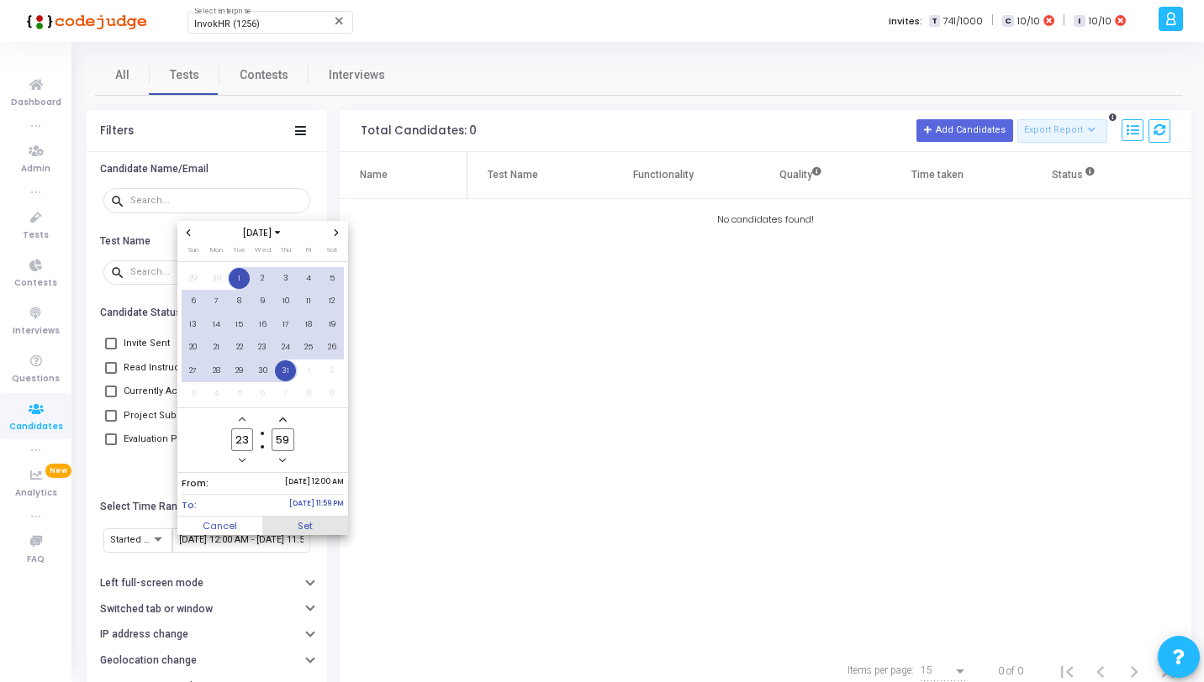
click at [324, 533] on span "Set" at bounding box center [305, 526] width 86 height 18
type input "7/1/2025, 12:00 AM - 7/31/2025, 11:59 PM"
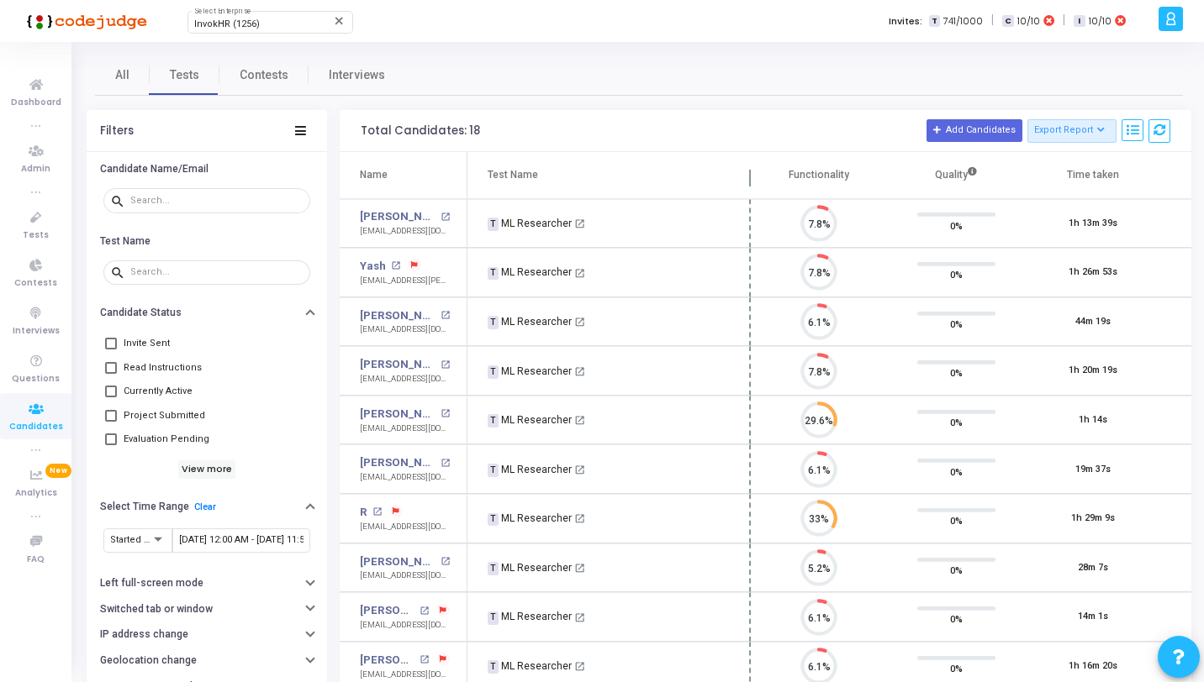
drag, startPoint x: 596, startPoint y: 179, endPoint x: 751, endPoint y: 181, distance: 155.5
click at [751, 181] on span at bounding box center [750, 182] width 17 height 34
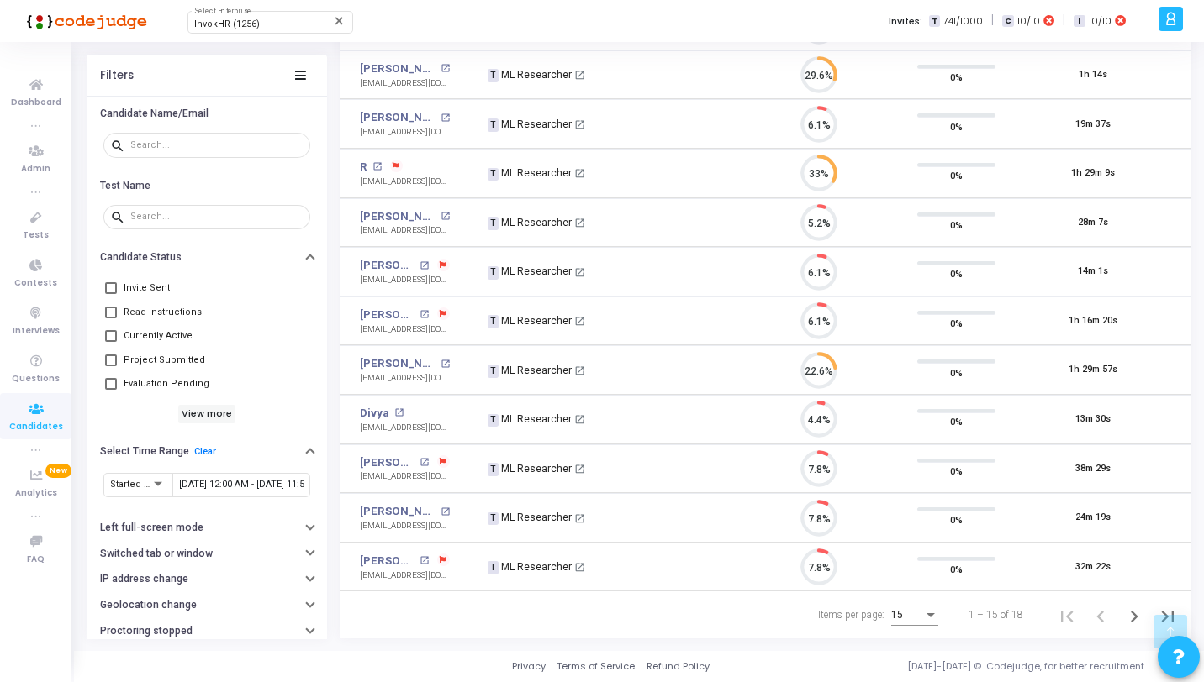
click at [909, 621] on div "15" at bounding box center [907, 616] width 32 height 12
click at [905, 616] on span "50" at bounding box center [916, 607] width 47 height 30
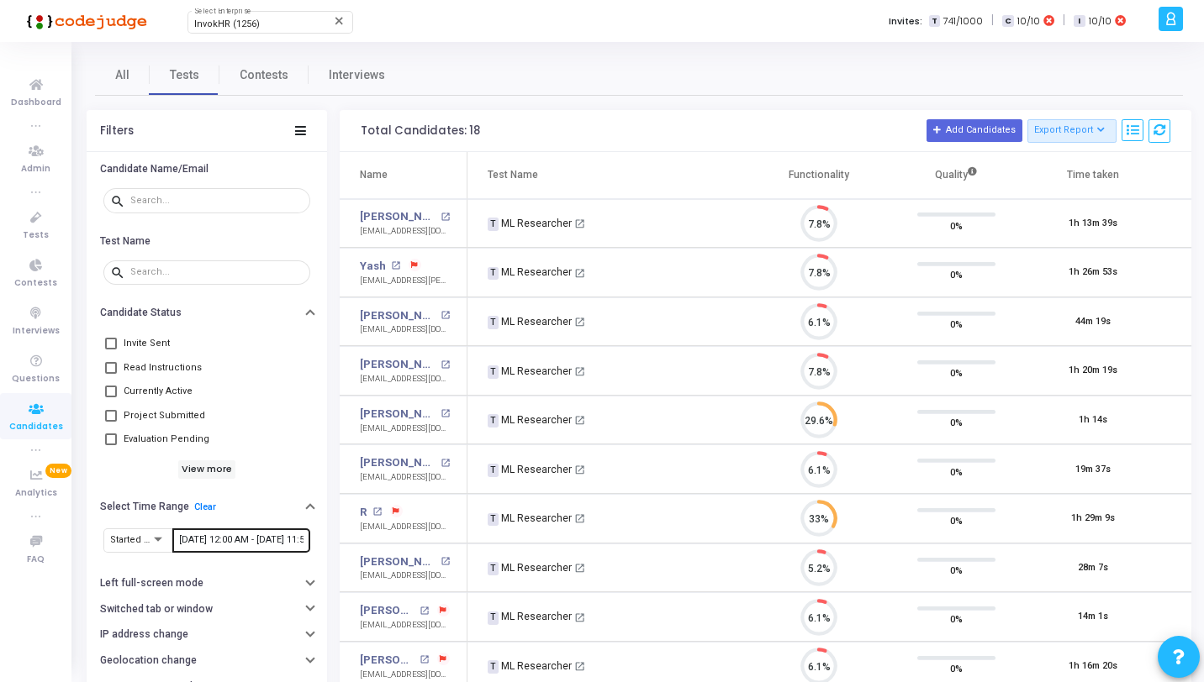
click at [219, 539] on input "7/1/2025, 12:00 AM - 7/31/2025, 11:59 PM" at bounding box center [241, 540] width 124 height 10
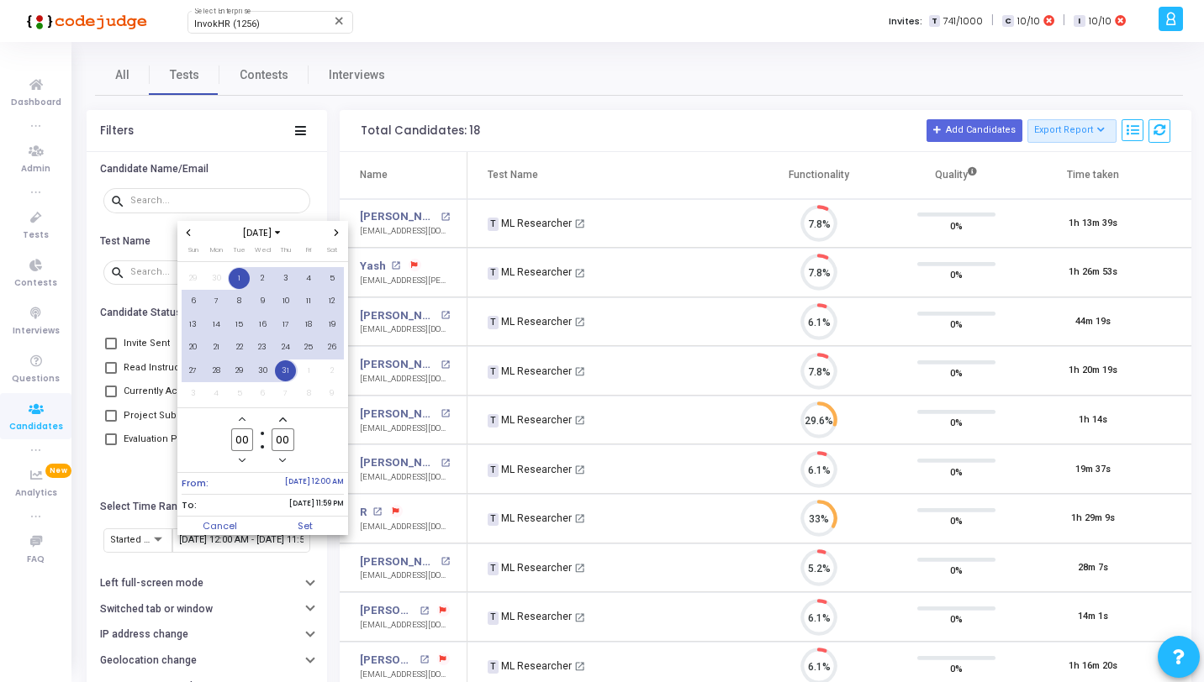
click at [189, 233] on icon "Previous month" at bounding box center [188, 232] width 7 height 7
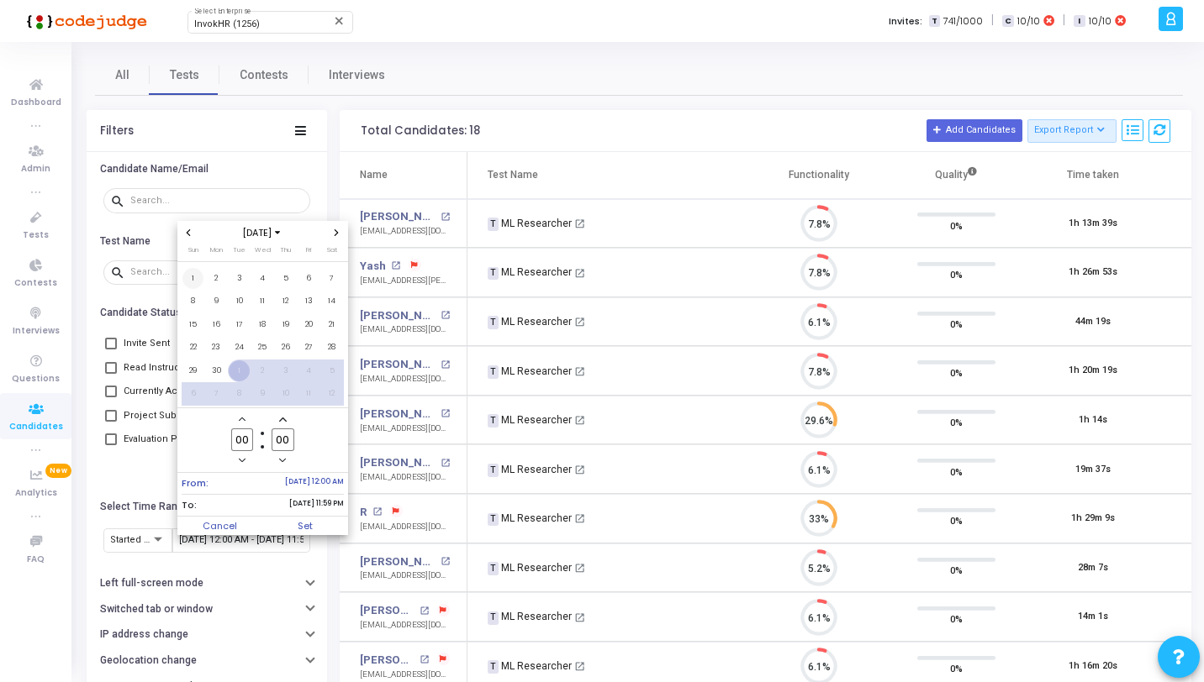
click at [194, 276] on span "1" at bounding box center [192, 278] width 21 height 21
click at [214, 370] on span "30" at bounding box center [216, 371] width 21 height 21
type input "23"
type input "59"
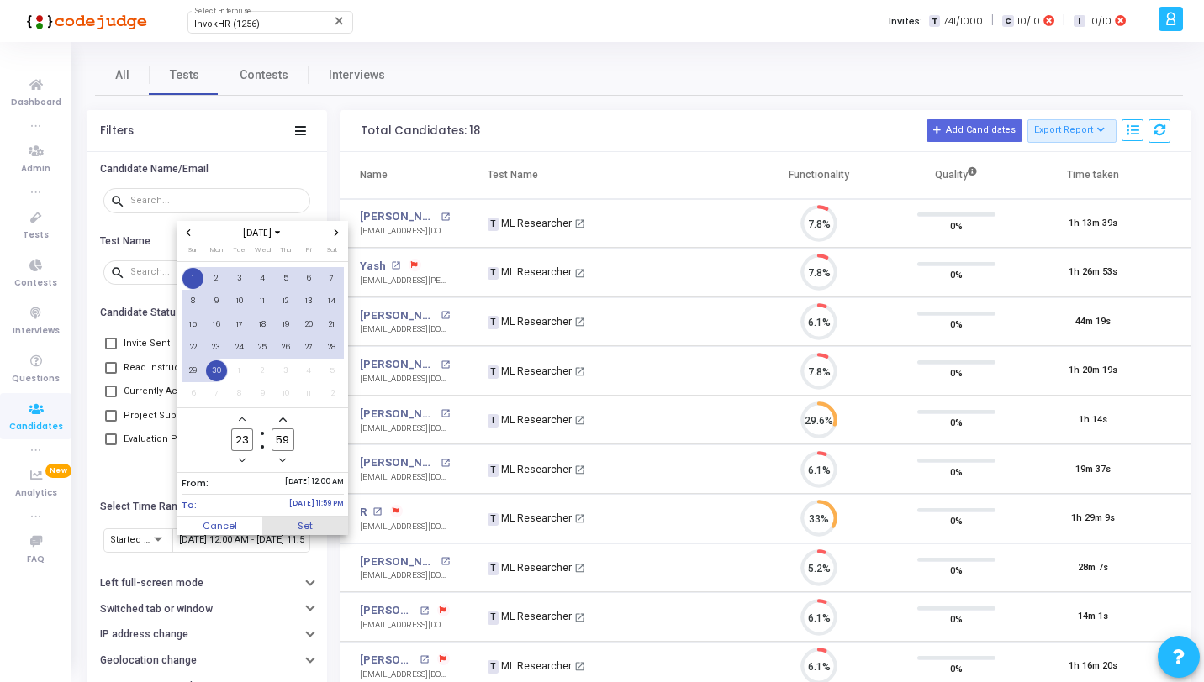
click at [332, 527] on span "Set" at bounding box center [305, 526] width 86 height 18
type input "6/1/2025, 12:00 AM - 6/30/2025, 11:59 PM"
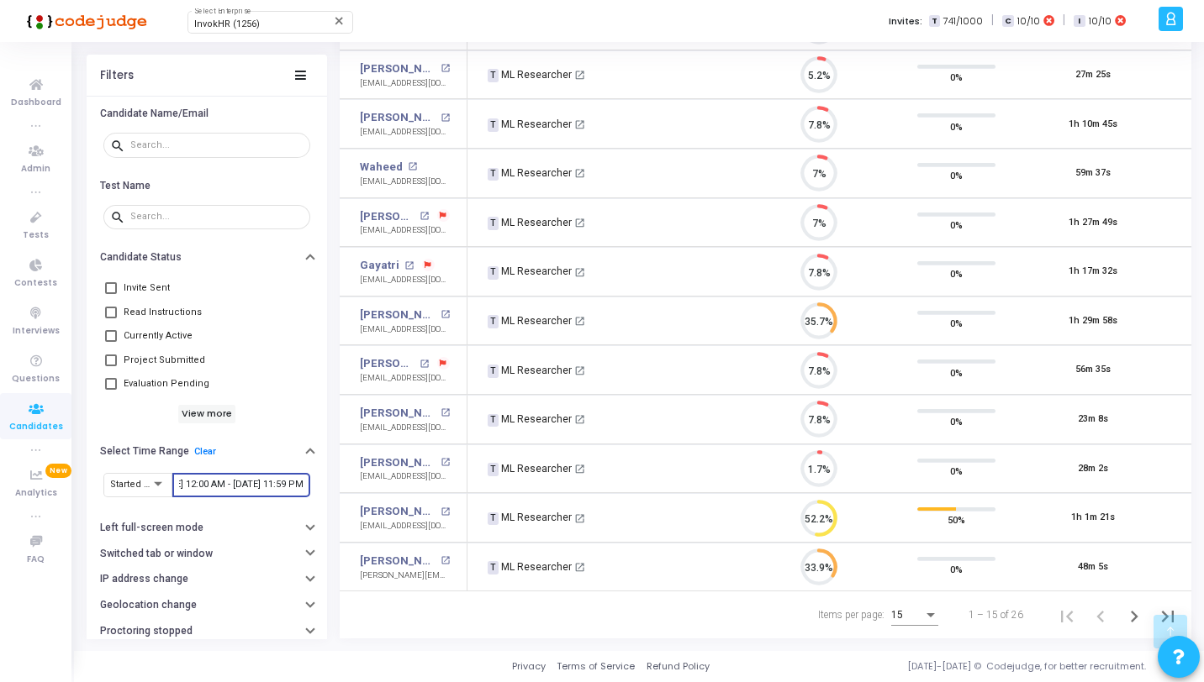
click at [899, 617] on span "15" at bounding box center [897, 615] width 12 height 12
click at [899, 617] on span "50" at bounding box center [916, 607] width 47 height 30
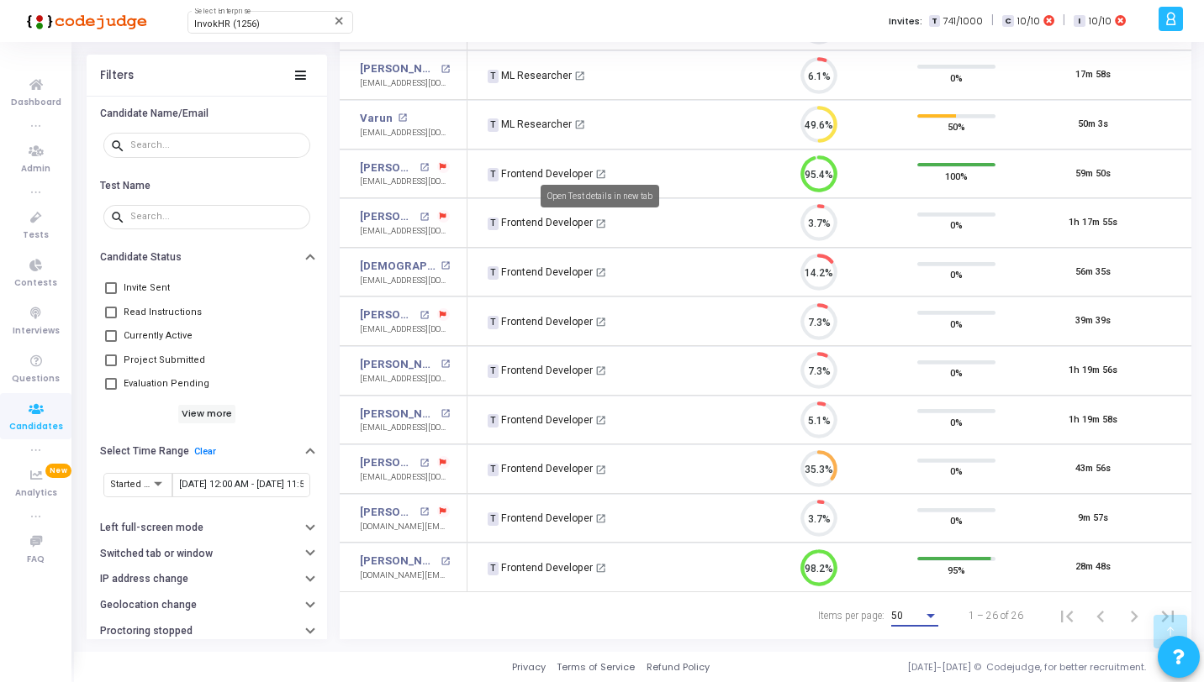
click at [598, 169] on mat-icon "open_in_new" at bounding box center [600, 174] width 11 height 11
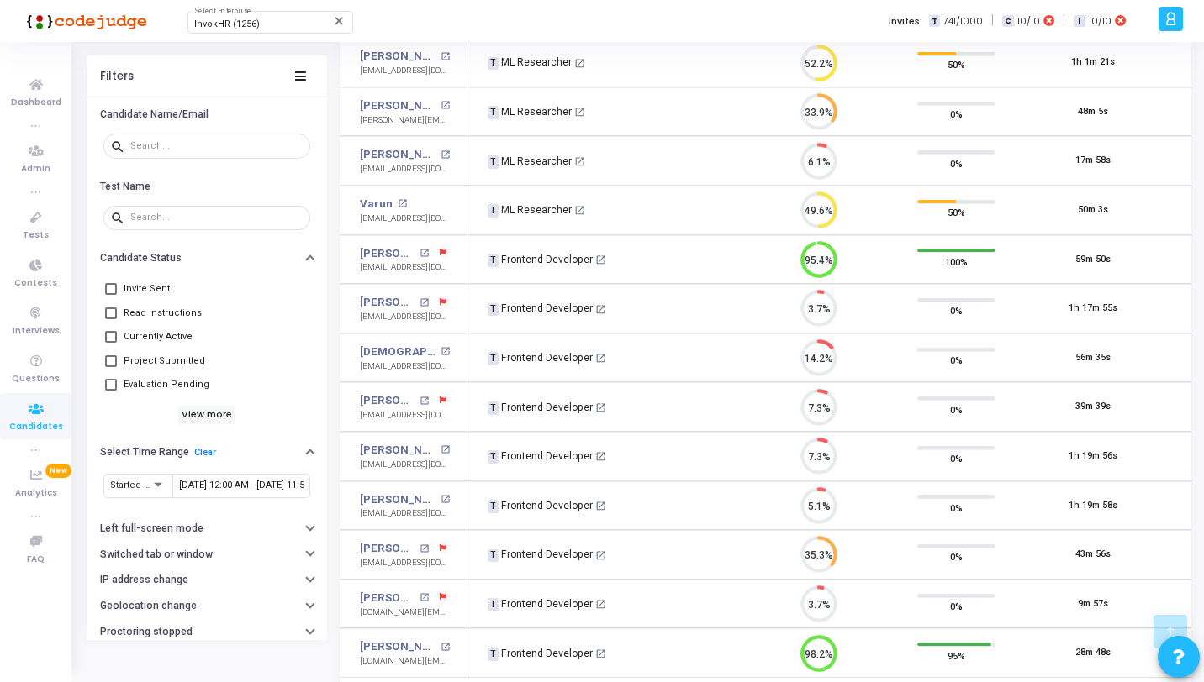
scroll to position [799, 0]
click at [37, 200] on ul "Dashboard true Admin true Tests Contests Interviews Questions Candidates true A…" at bounding box center [35, 362] width 71 height 615
click at [41, 213] on icon at bounding box center [35, 218] width 35 height 21
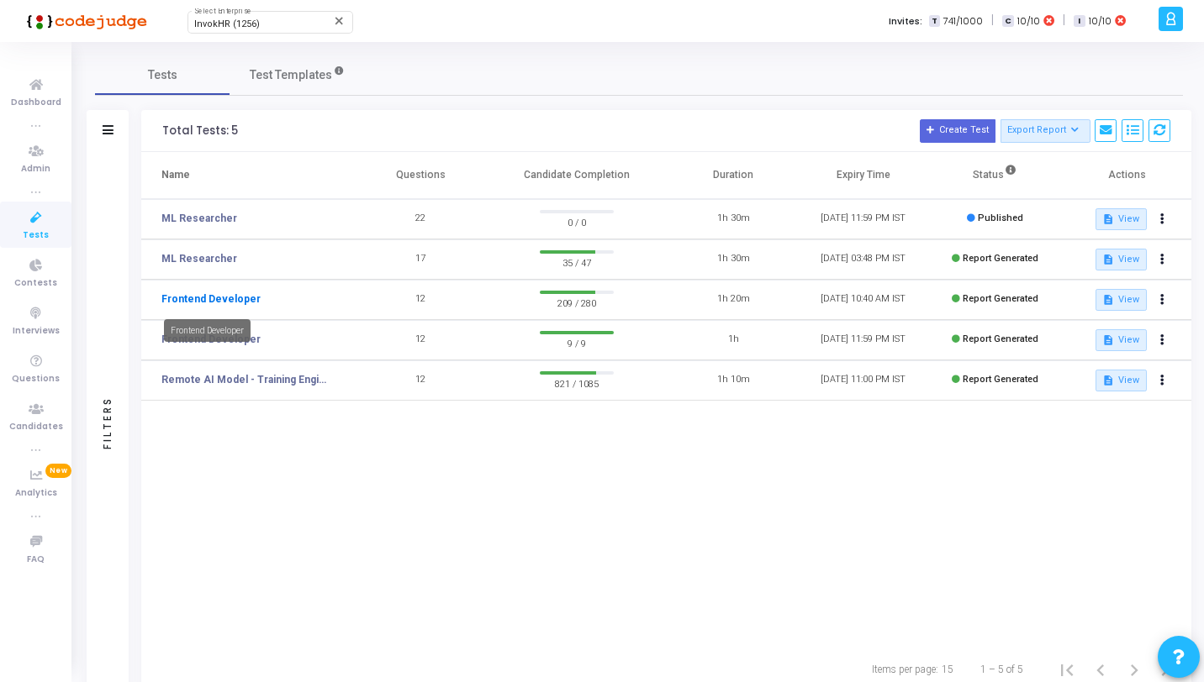
click at [238, 299] on link "Frontend Developer" at bounding box center [210, 299] width 99 height 15
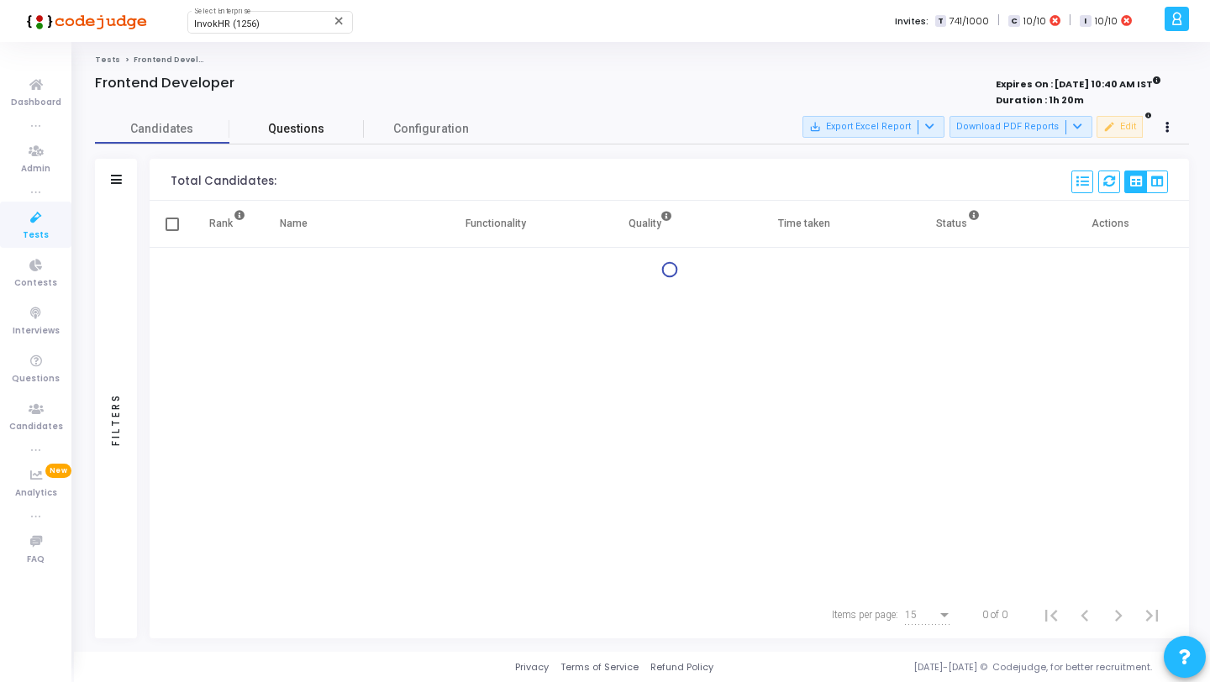
click at [324, 123] on span "Questions" at bounding box center [296, 129] width 134 height 18
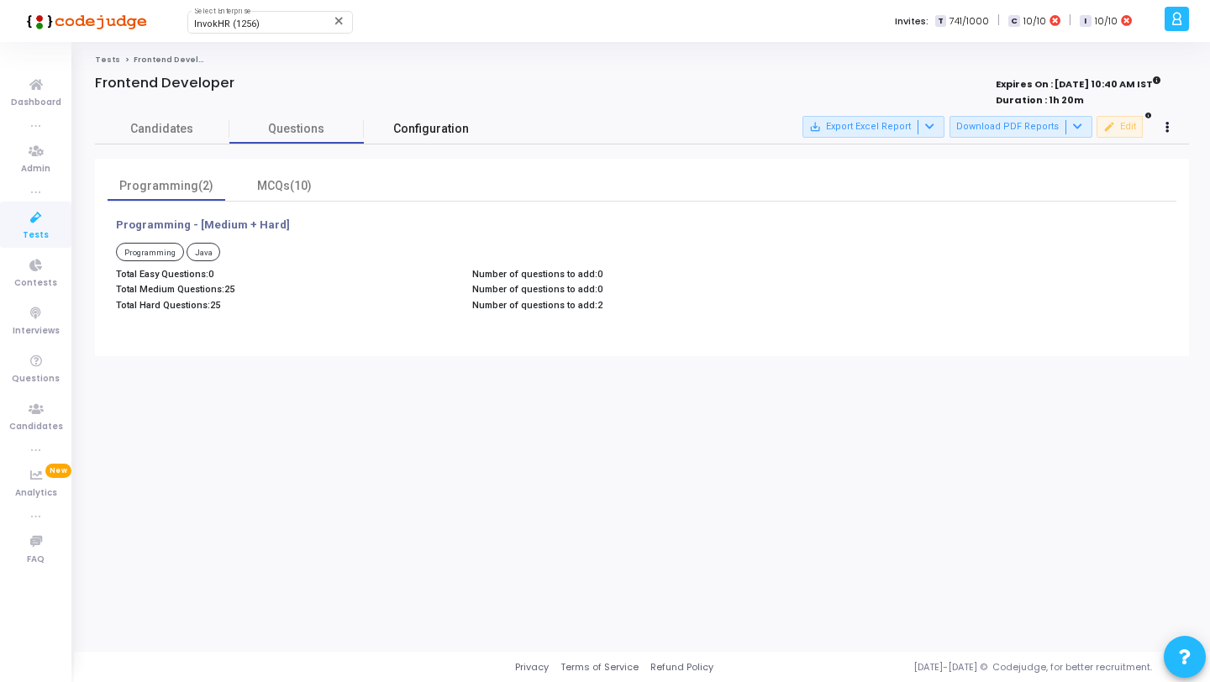
click at [386, 134] on link "Configuration" at bounding box center [431, 128] width 134 height 29
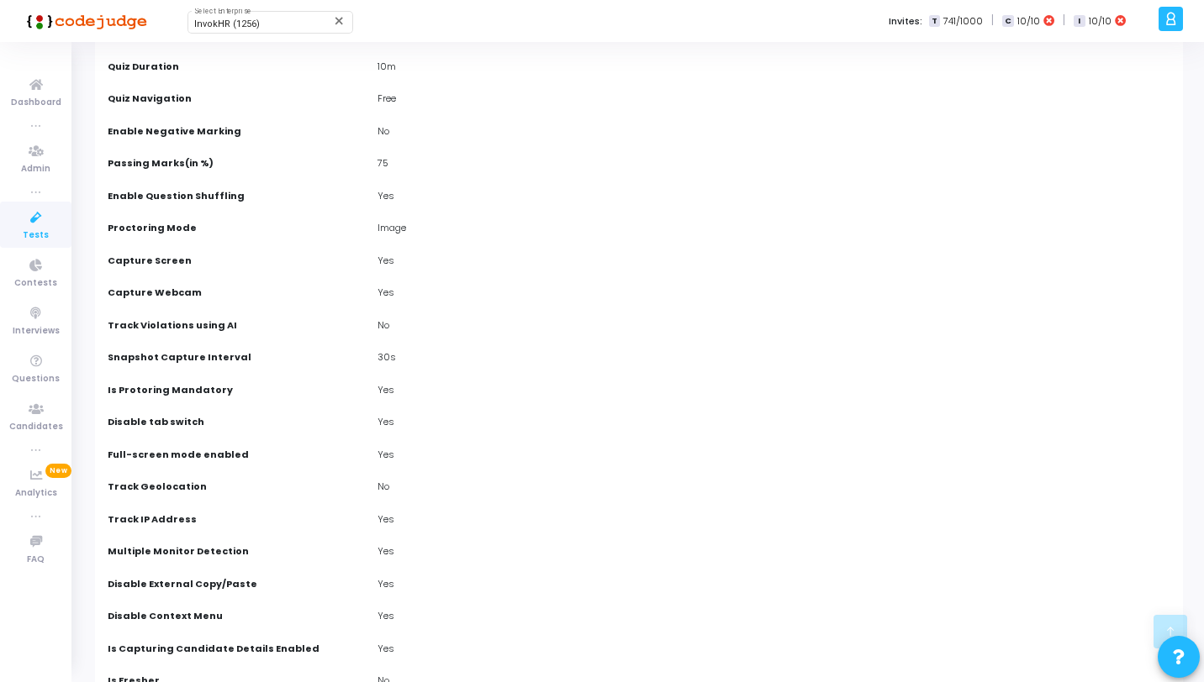
scroll to position [28, 0]
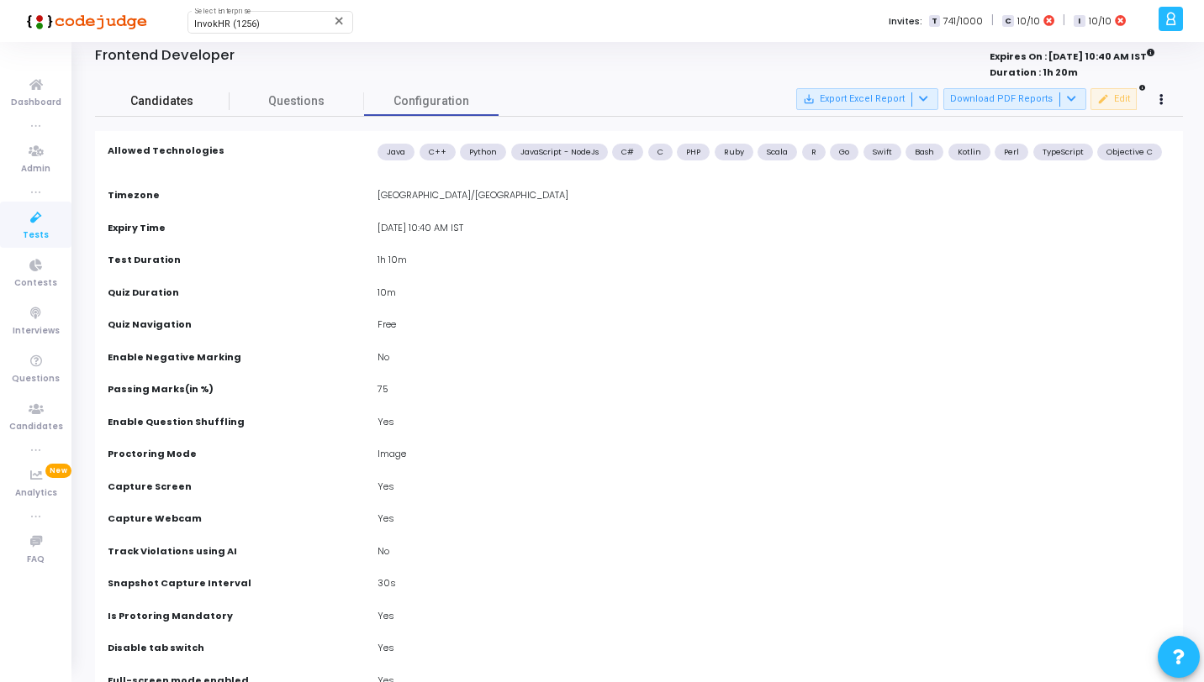
click at [168, 108] on span "Candidates" at bounding box center [162, 101] width 134 height 18
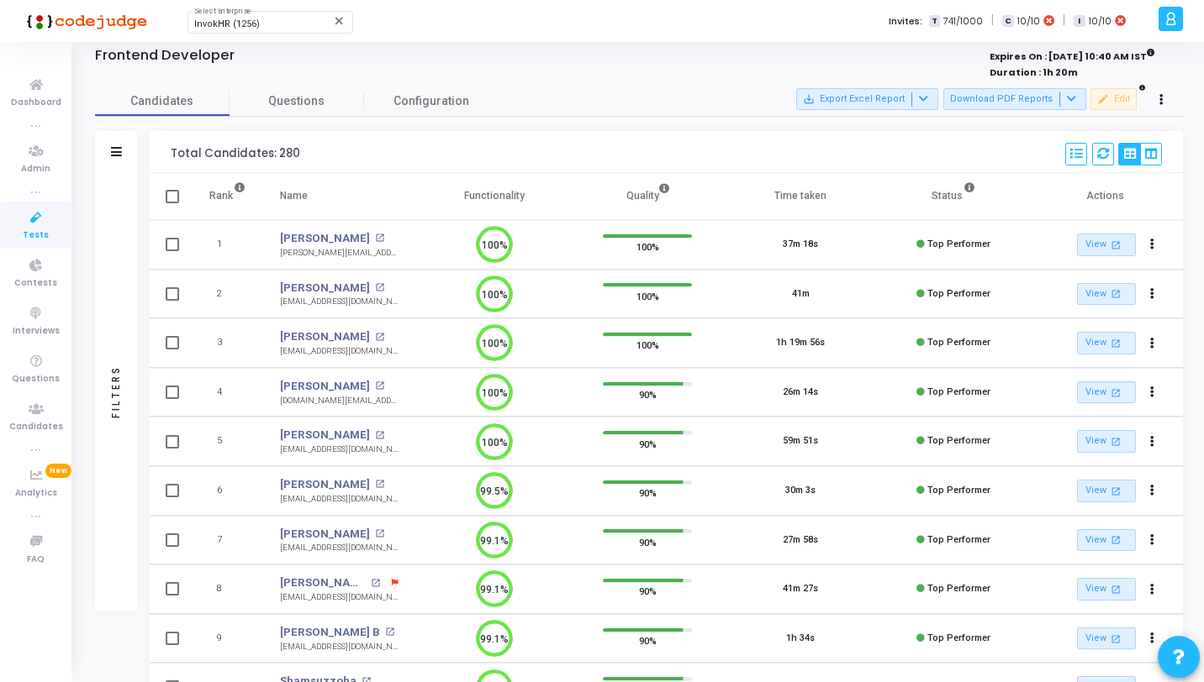
click at [34, 219] on icon at bounding box center [35, 218] width 35 height 21
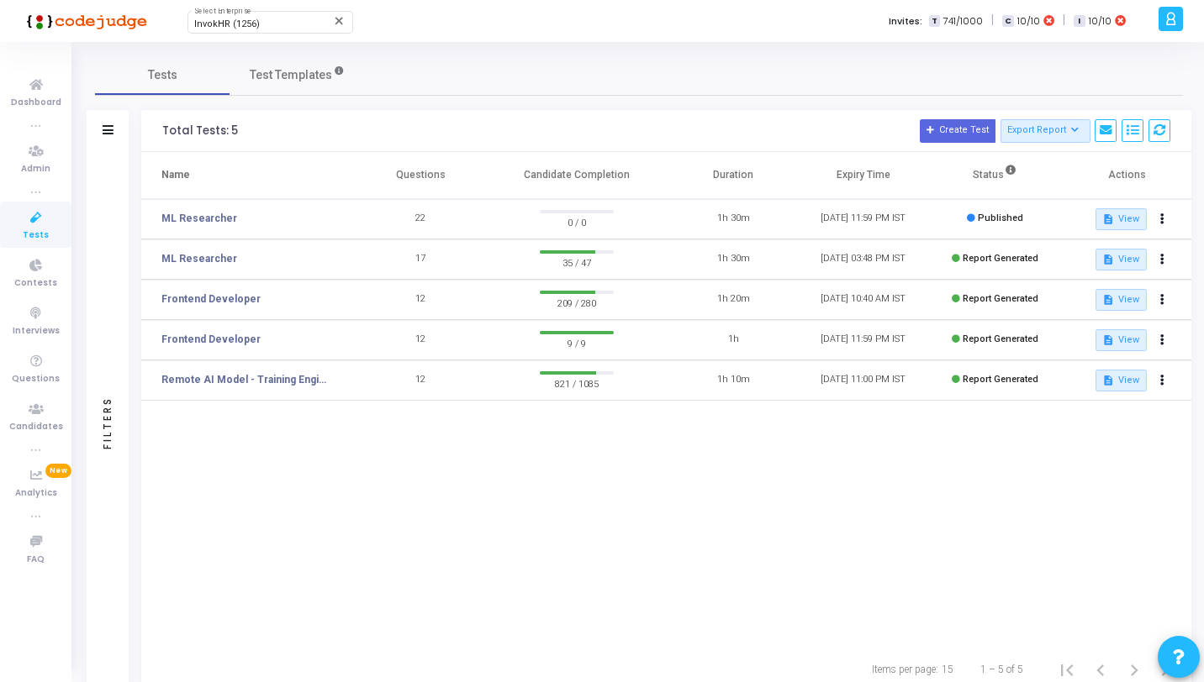
click at [1172, 25] on icon at bounding box center [1170, 18] width 13 height 19
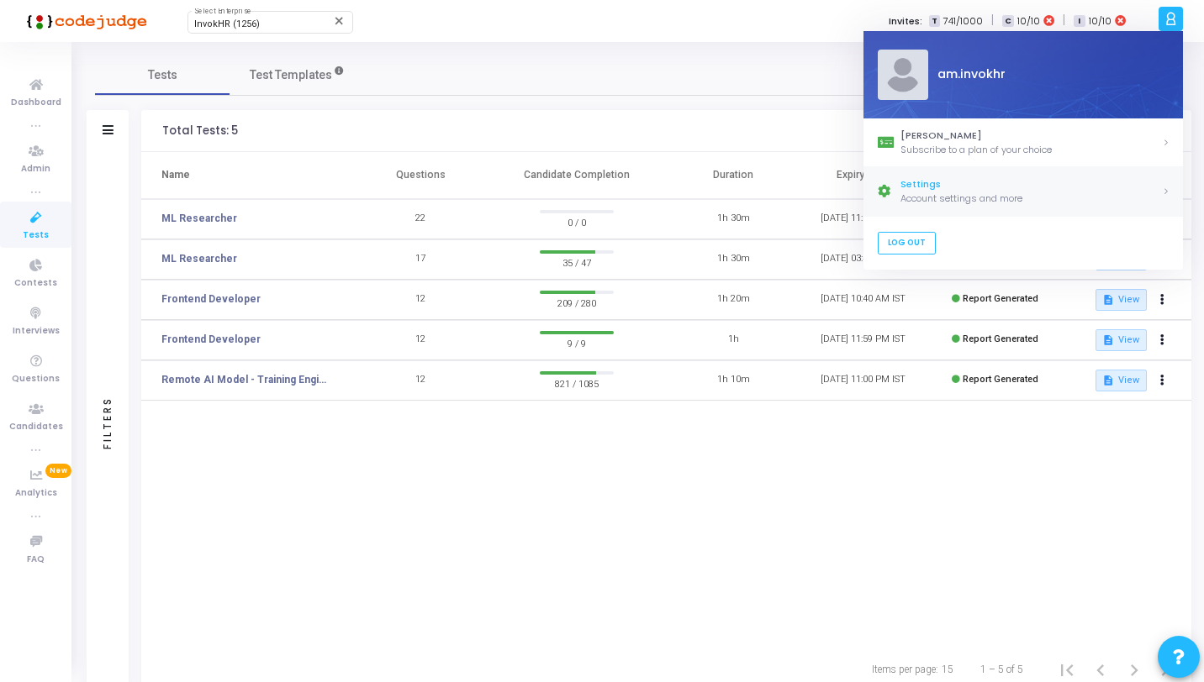
click at [960, 174] on link "Settings Account settings and more" at bounding box center [1022, 191] width 319 height 49
select select "91"
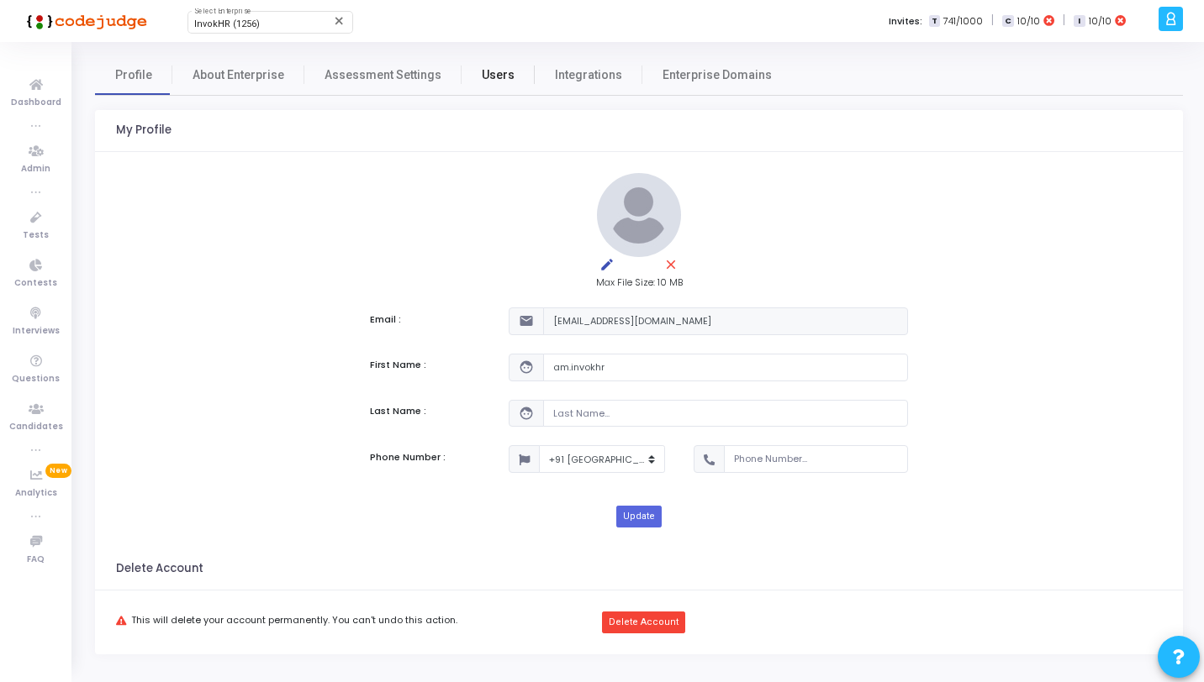
click at [500, 82] on span "Users" at bounding box center [498, 75] width 33 height 18
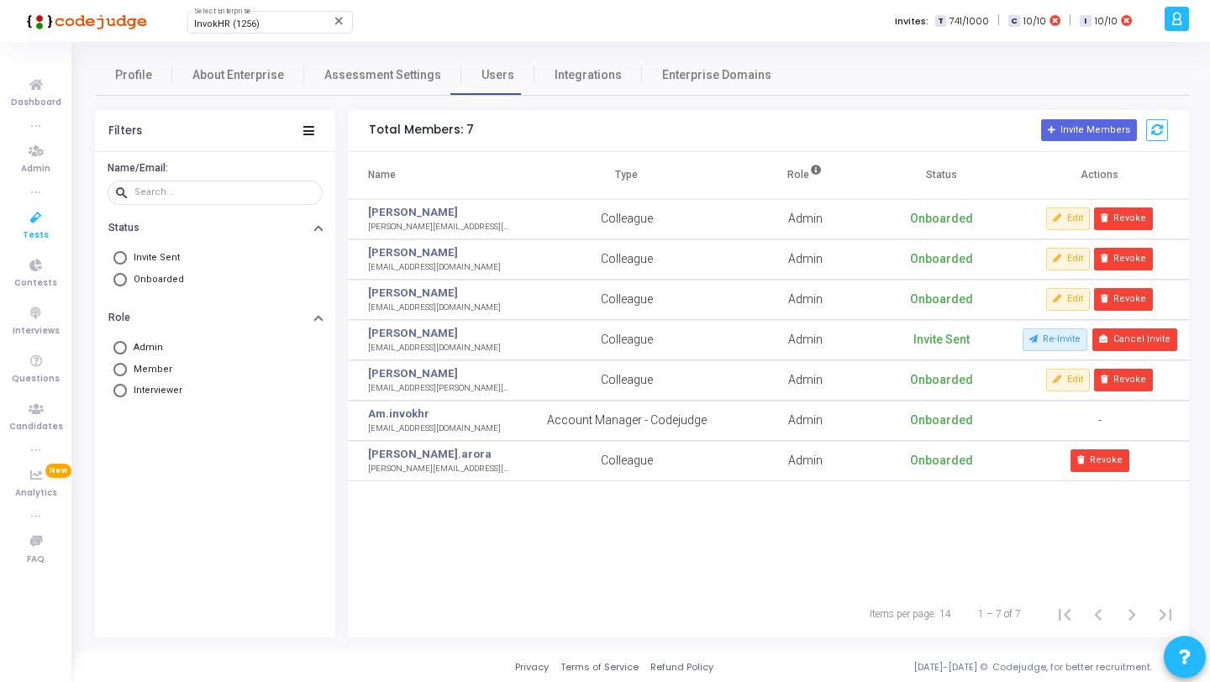
click at [48, 214] on icon at bounding box center [35, 218] width 35 height 21
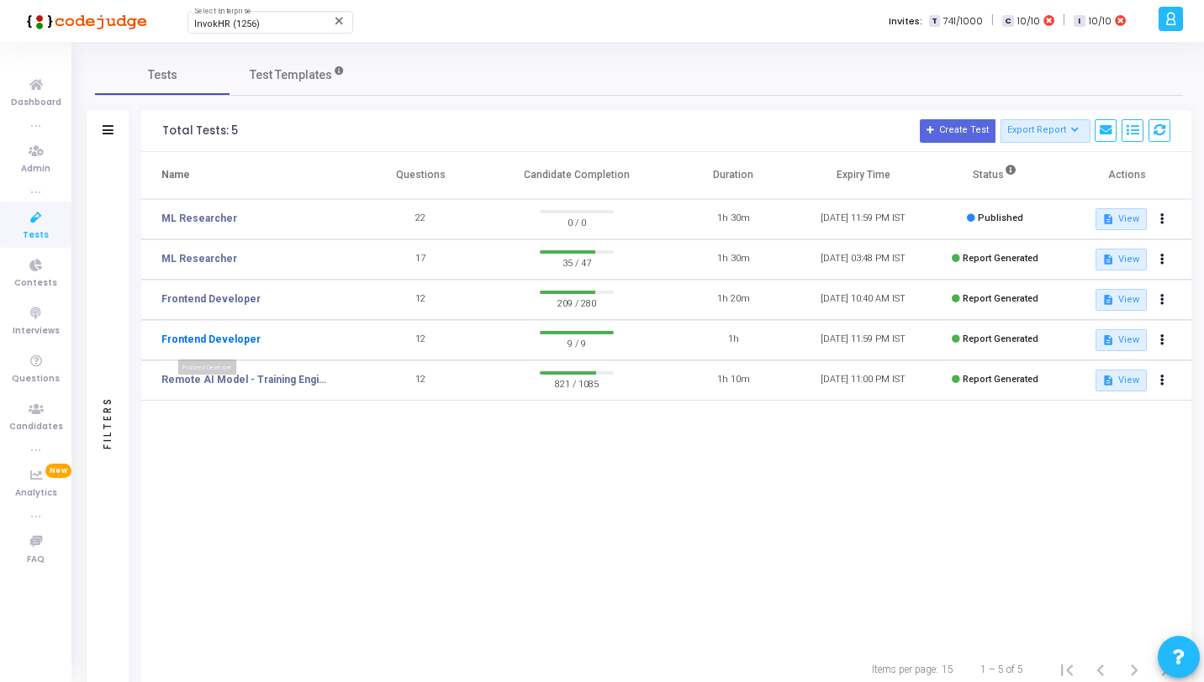
click at [243, 341] on link "Frontend Developer" at bounding box center [210, 339] width 99 height 15
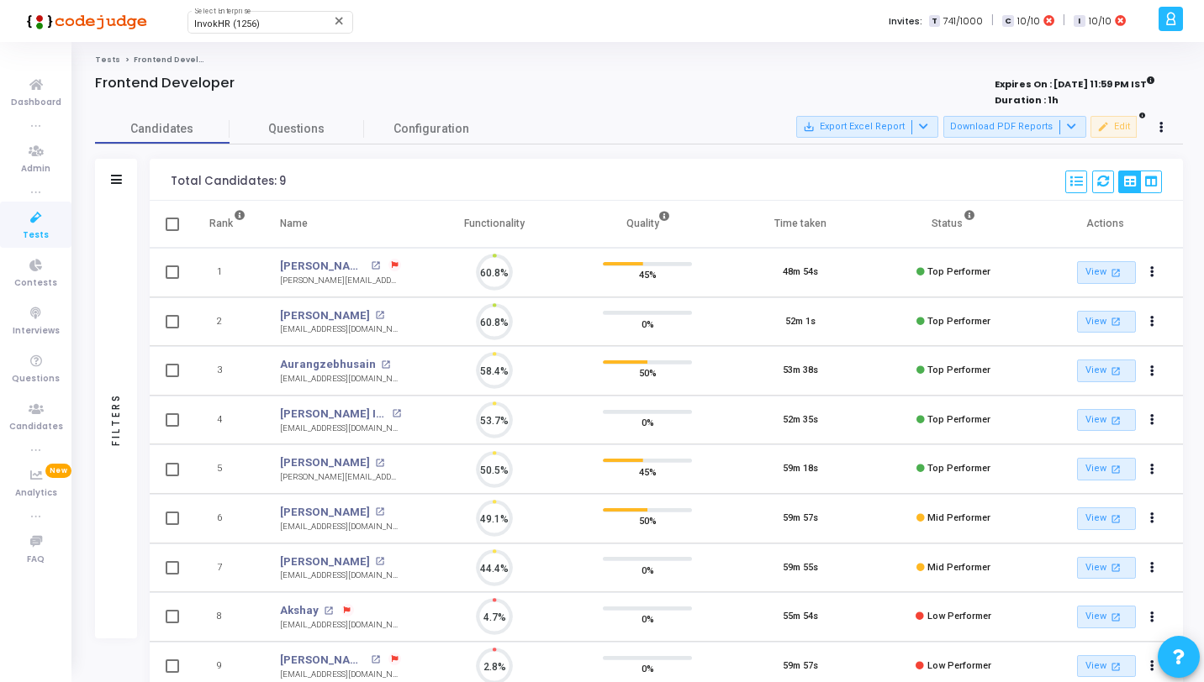
scroll to position [35, 43]
click at [438, 126] on span "Configuration" at bounding box center [431, 129] width 76 height 18
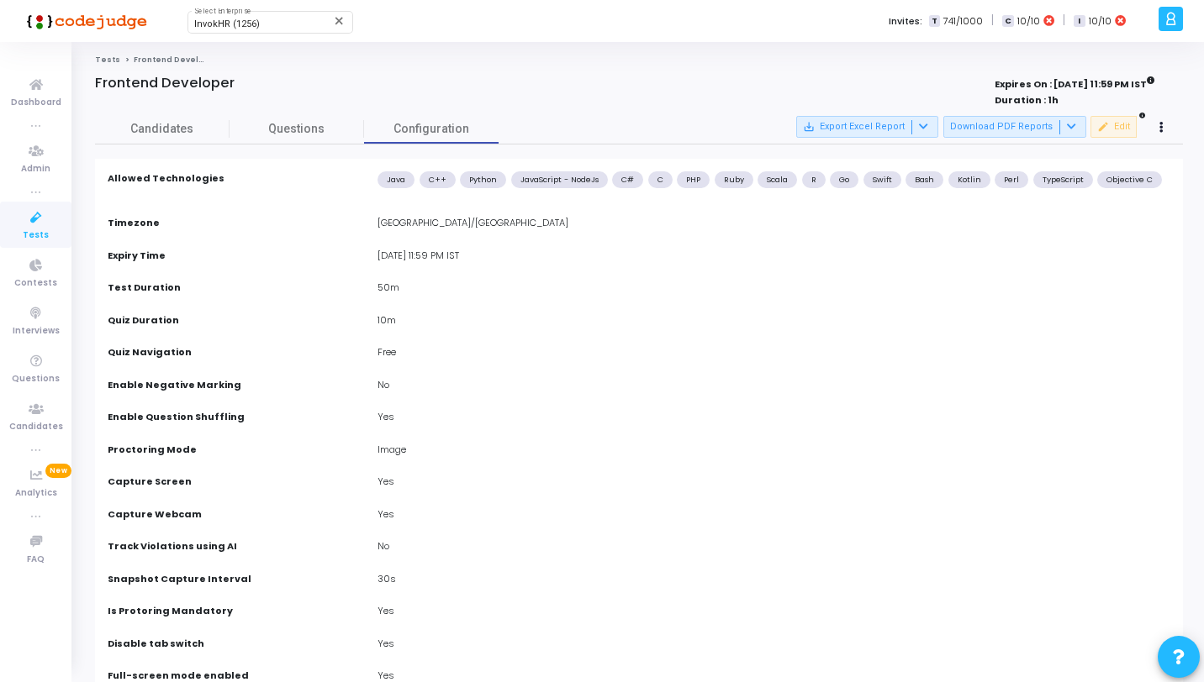
click at [39, 223] on icon at bounding box center [35, 218] width 35 height 21
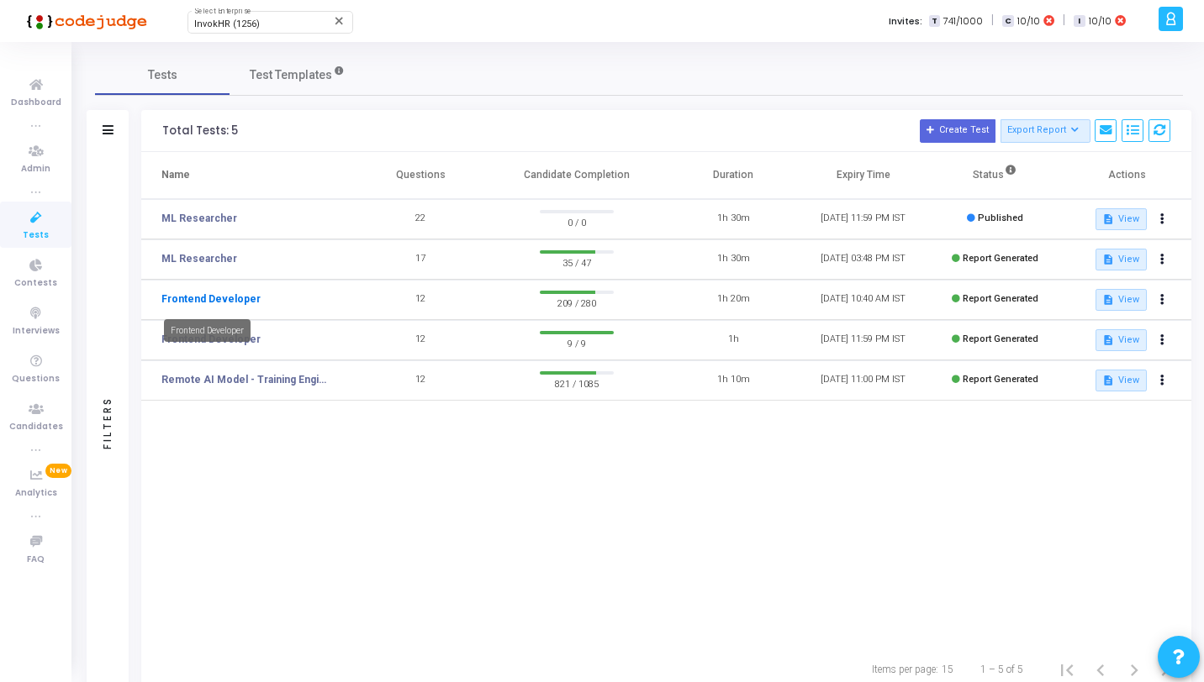
click at [240, 299] on link "Frontend Developer" at bounding box center [210, 299] width 99 height 15
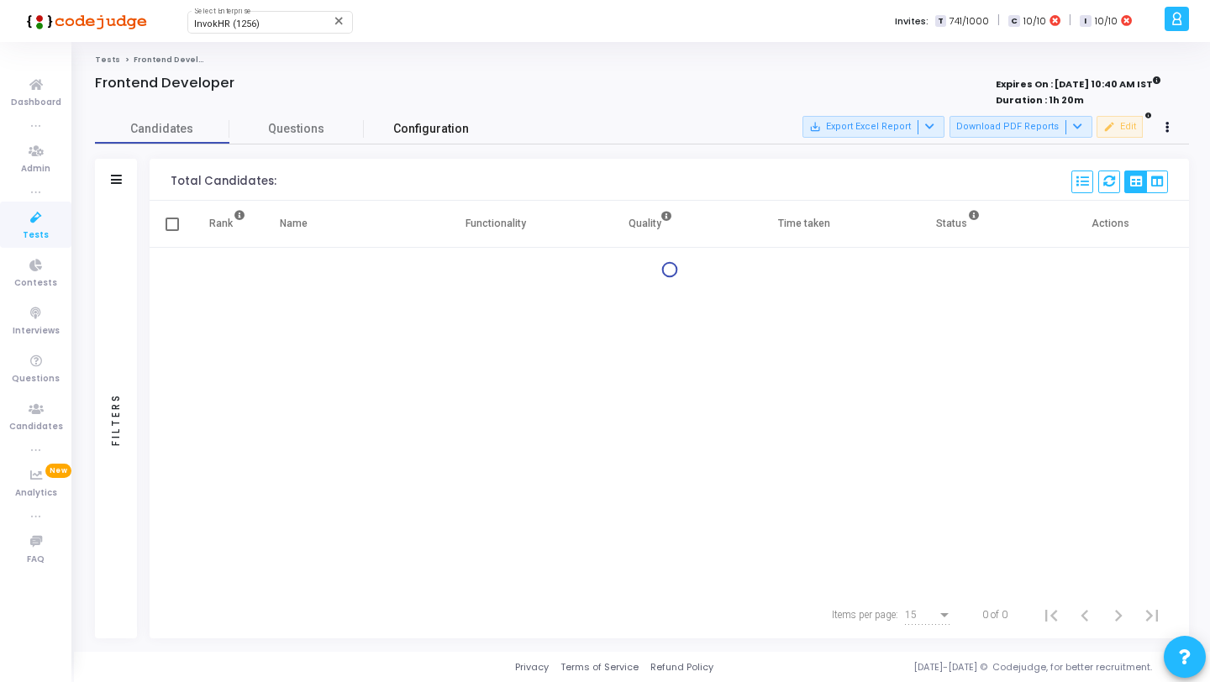
click at [416, 129] on span "Configuration" at bounding box center [431, 129] width 76 height 18
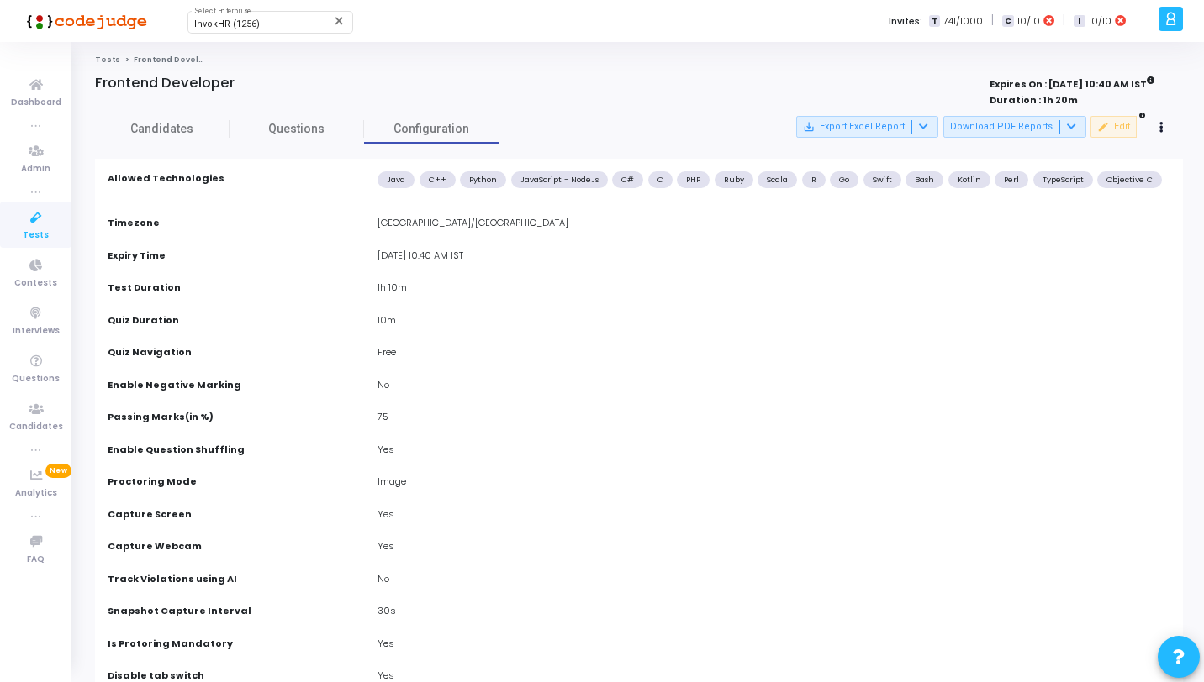
click at [35, 229] on span "Tests" at bounding box center [36, 236] width 26 height 14
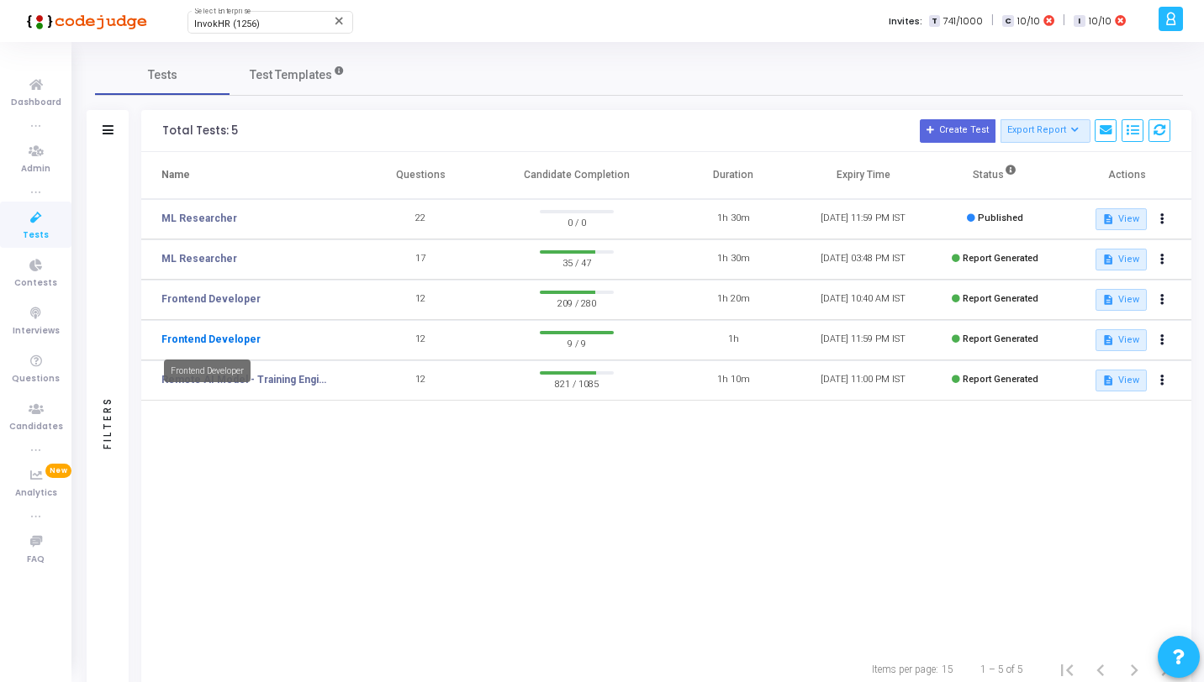
click at [219, 335] on link "Frontend Developer" at bounding box center [210, 339] width 99 height 15
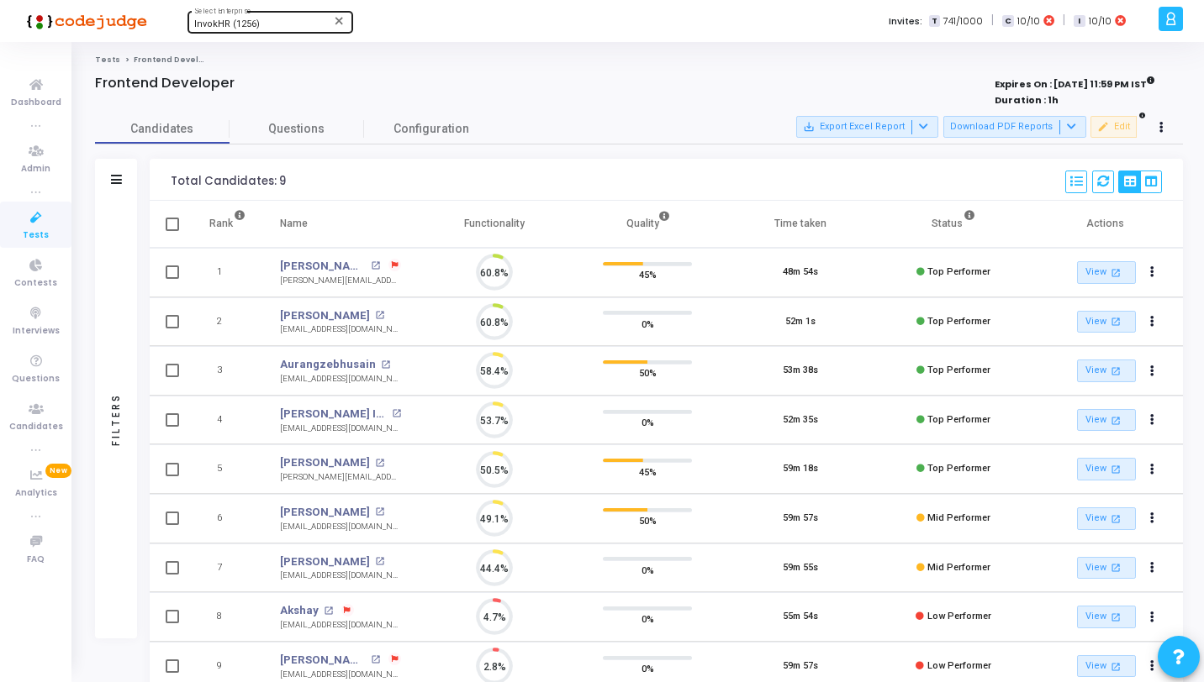
scroll to position [35, 43]
click at [30, 219] on icon at bounding box center [35, 218] width 35 height 21
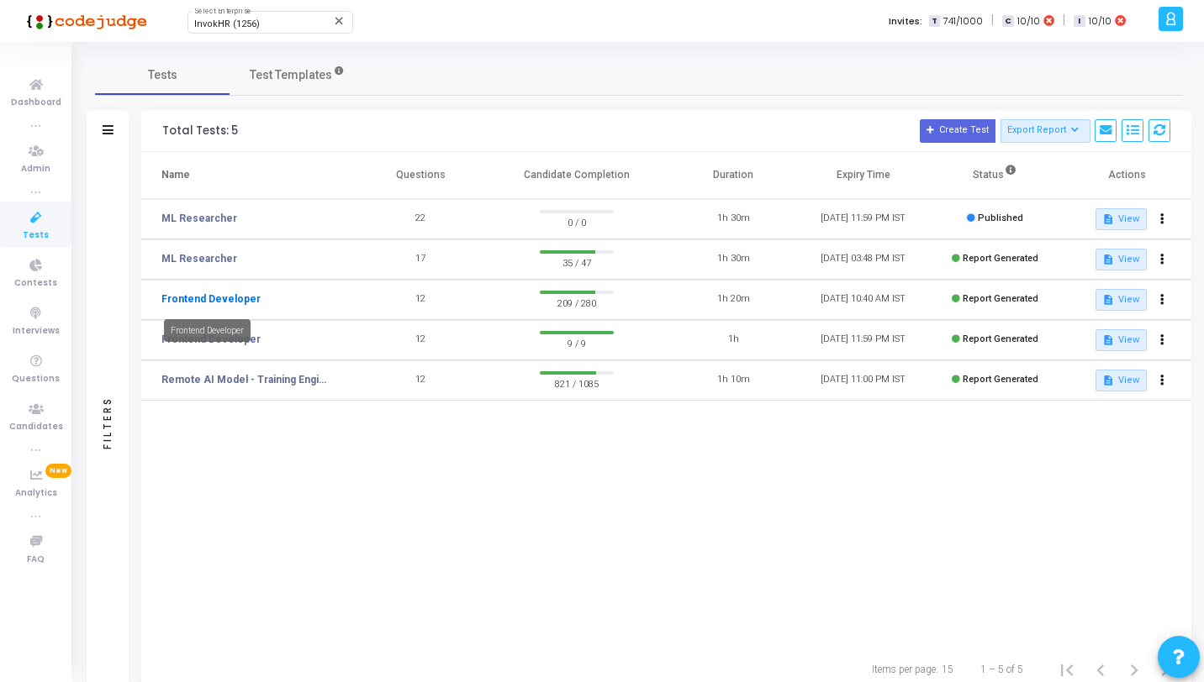
click at [233, 301] on link "Frontend Developer" at bounding box center [210, 299] width 99 height 15
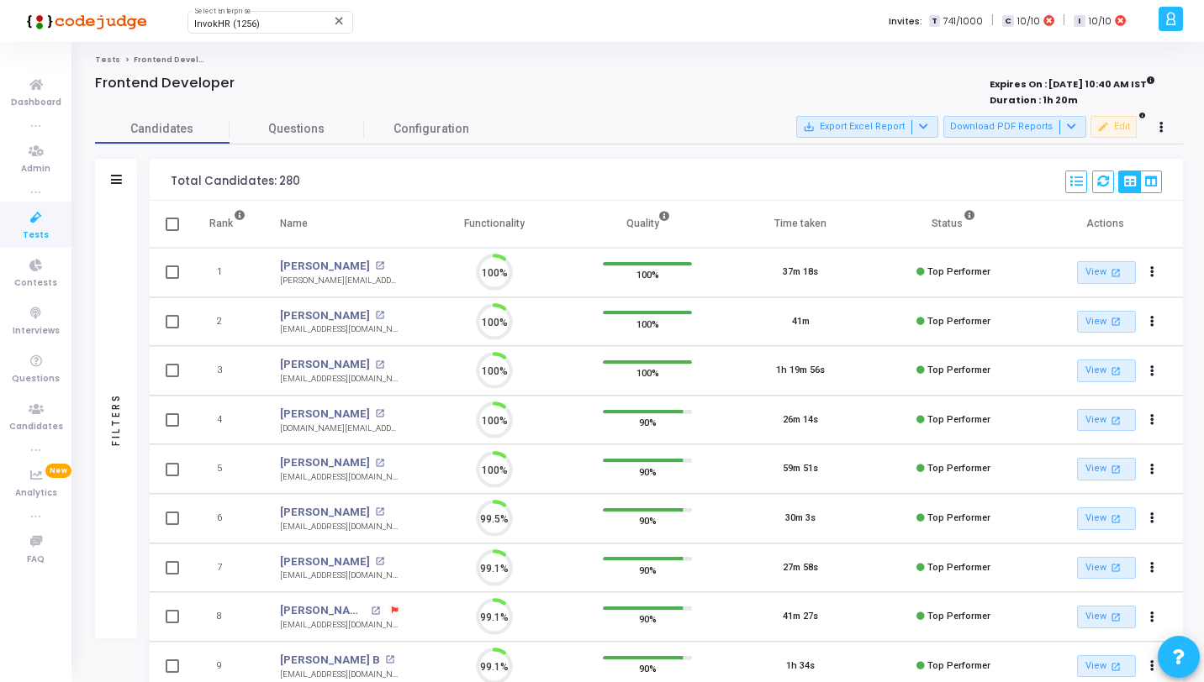
click at [435, 145] on div "Candidates Questions Configuration Filters Filters Candidate Name/Email search …" at bounding box center [639, 573] width 1104 height 919
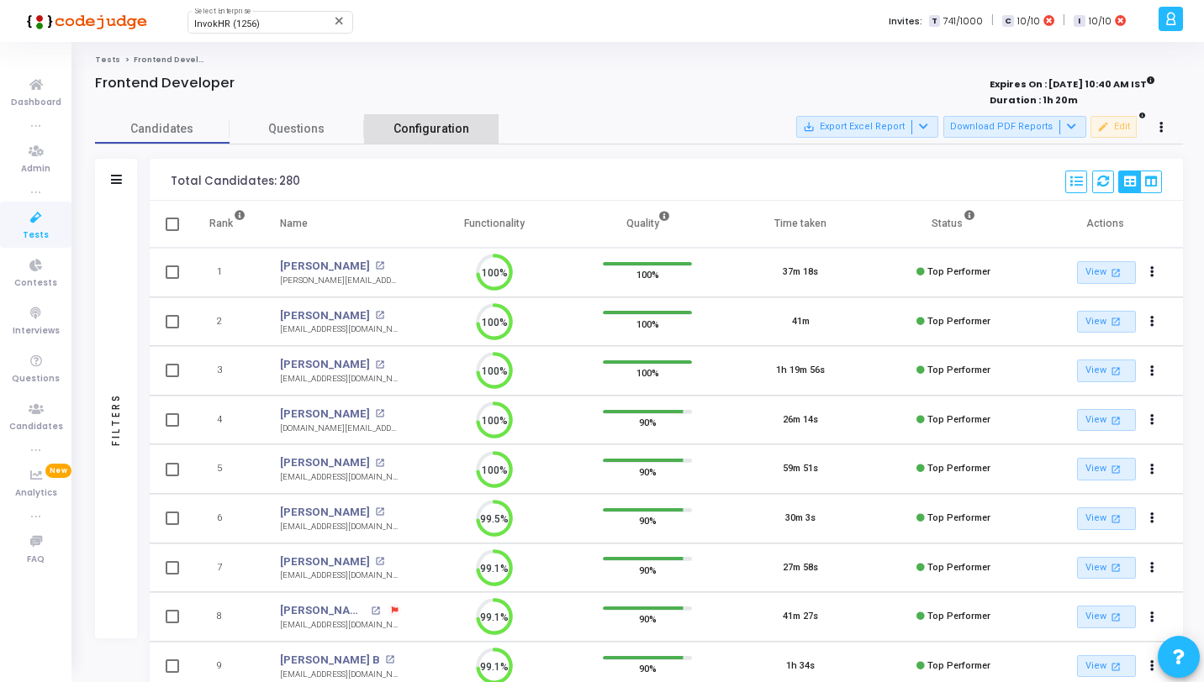
click at [435, 136] on span "Configuration" at bounding box center [431, 129] width 76 height 18
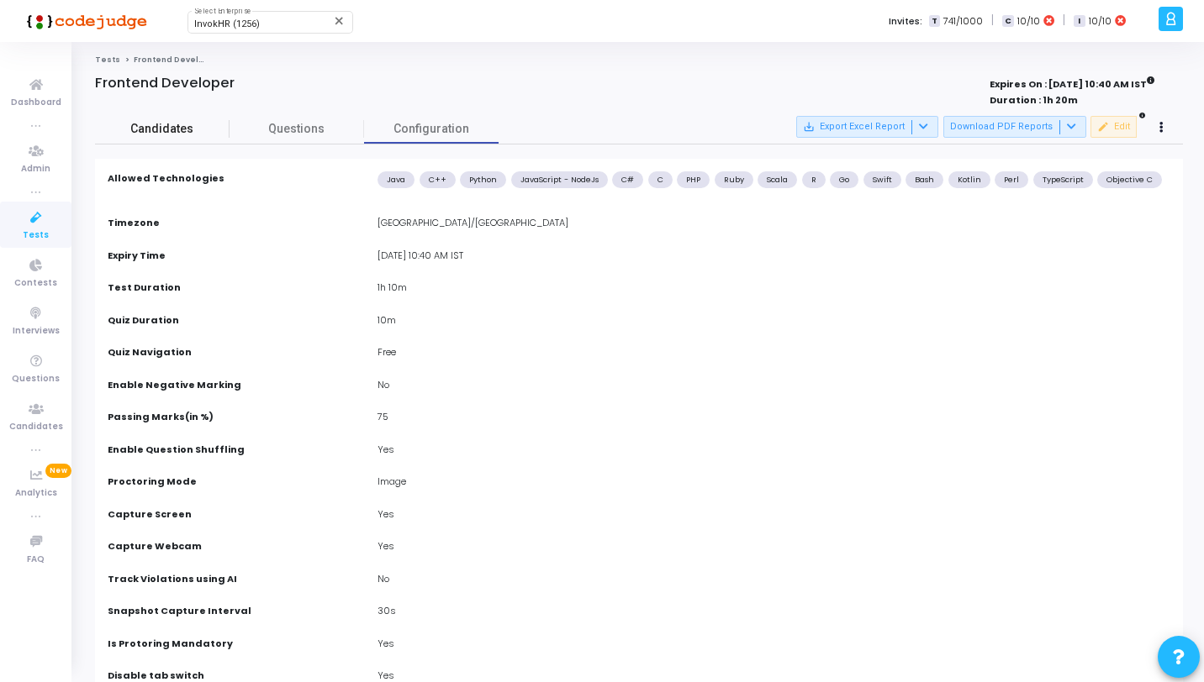
click at [179, 132] on span "Candidates" at bounding box center [162, 129] width 134 height 18
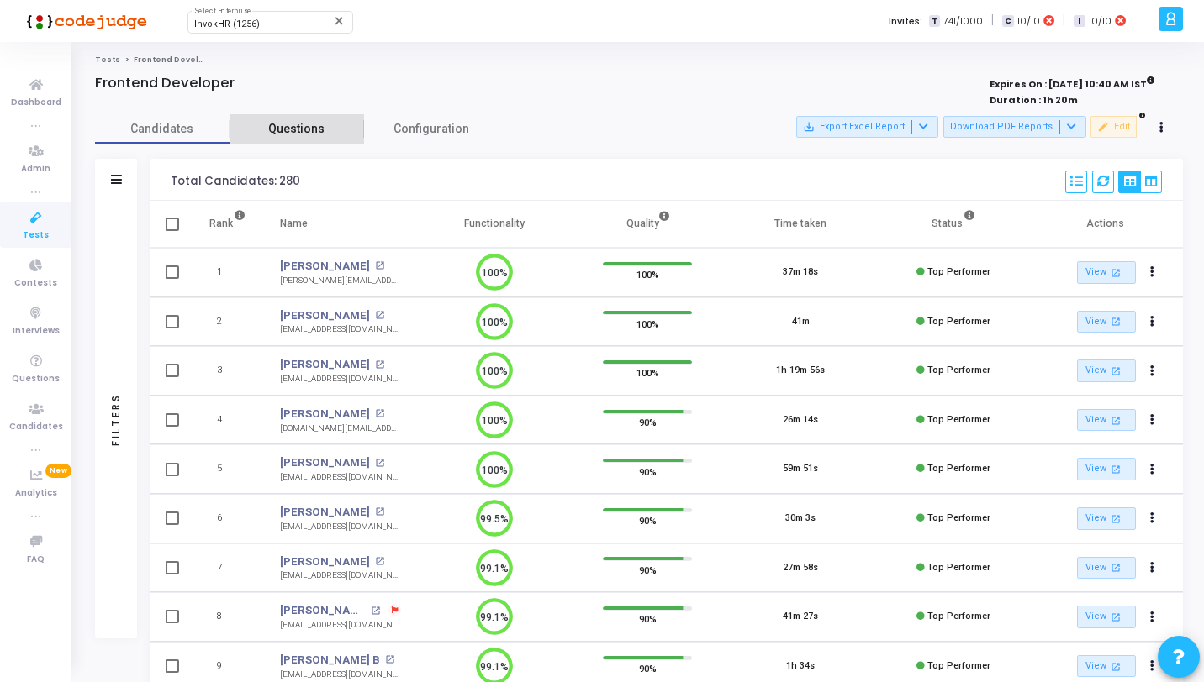
click at [318, 131] on span "Questions" at bounding box center [296, 129] width 134 height 18
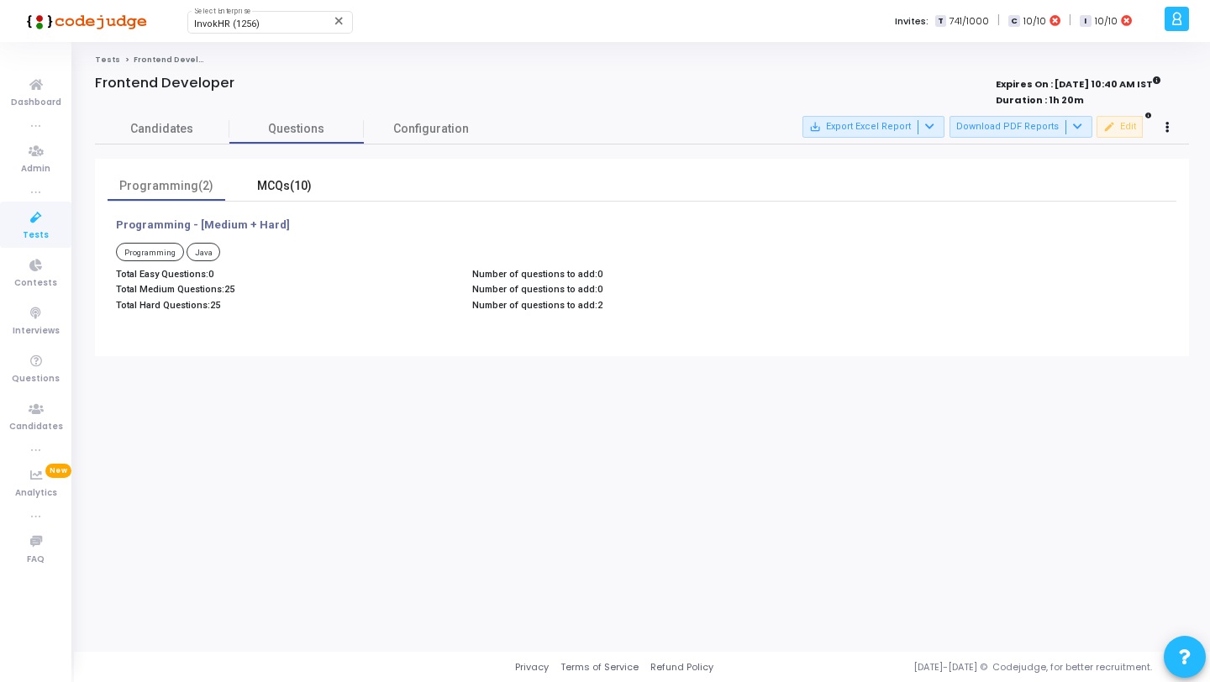
click at [307, 187] on div "MCQs(10)" at bounding box center [283, 186] width 97 height 18
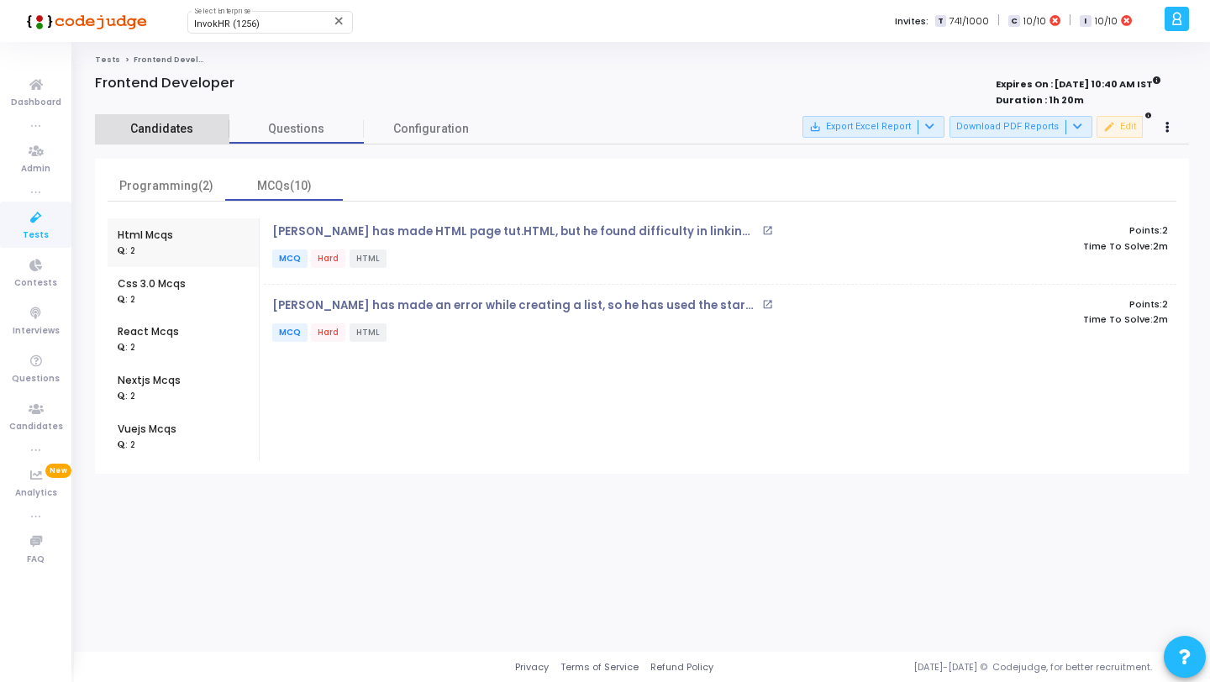
click at [171, 129] on span "Candidates" at bounding box center [162, 129] width 134 height 18
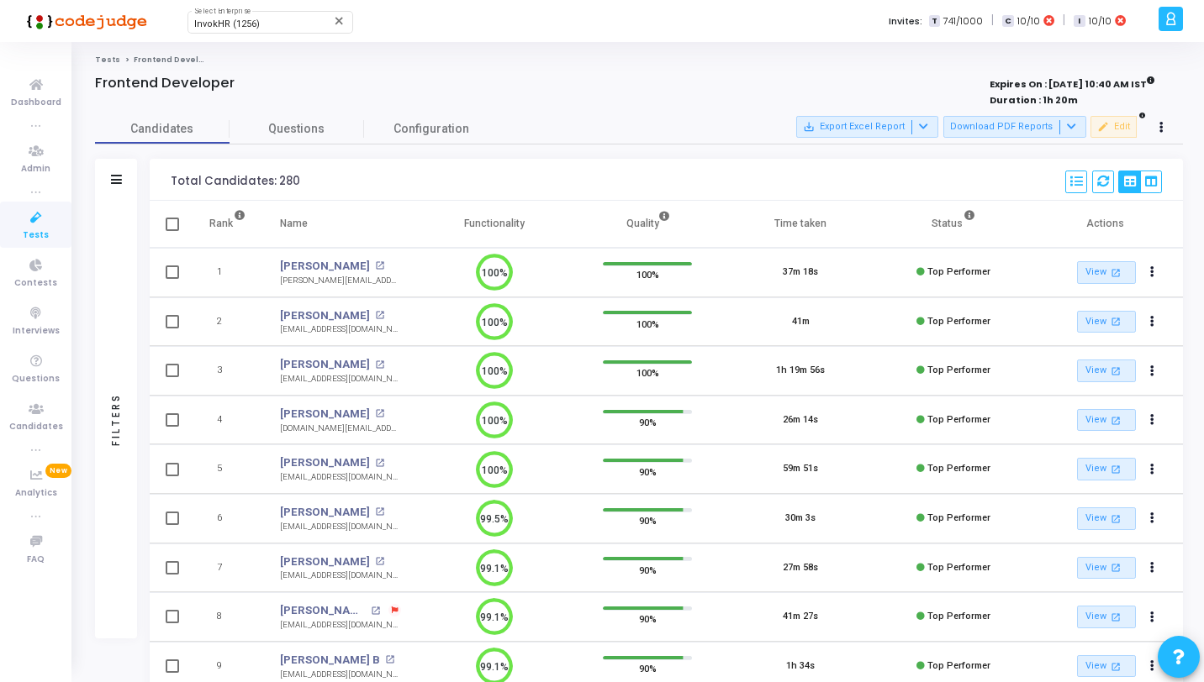
click at [119, 188] on div "Filters" at bounding box center [116, 180] width 42 height 42
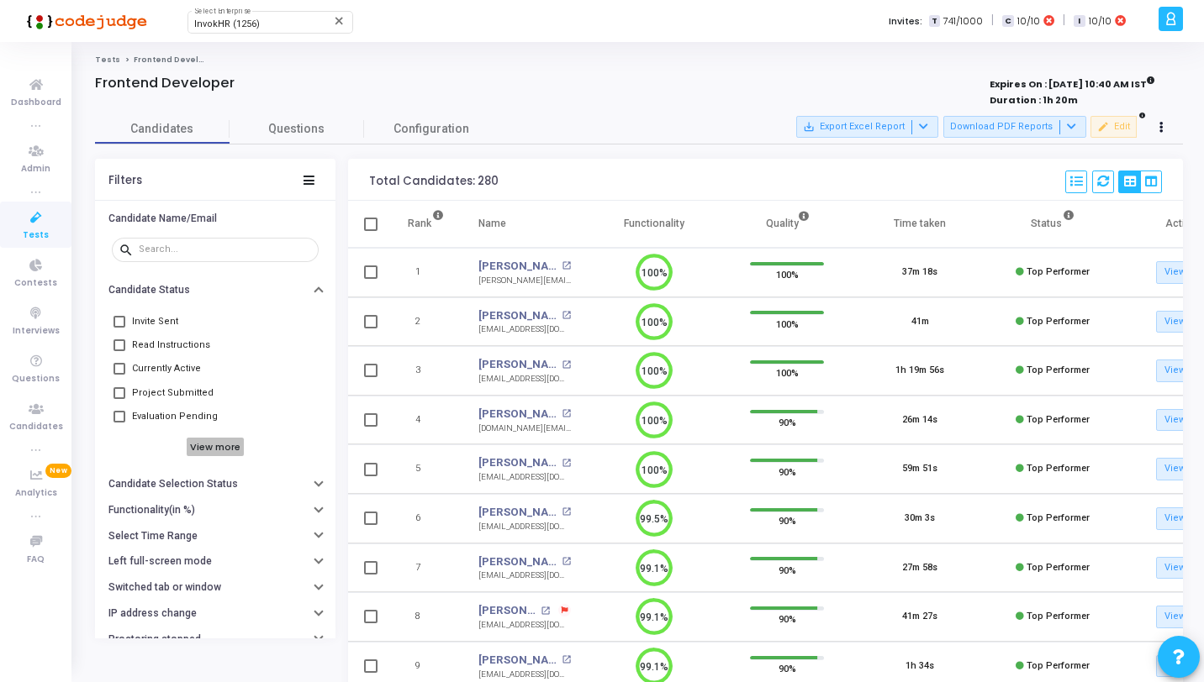
click at [218, 442] on h6 "View more" at bounding box center [216, 447] width 58 height 18
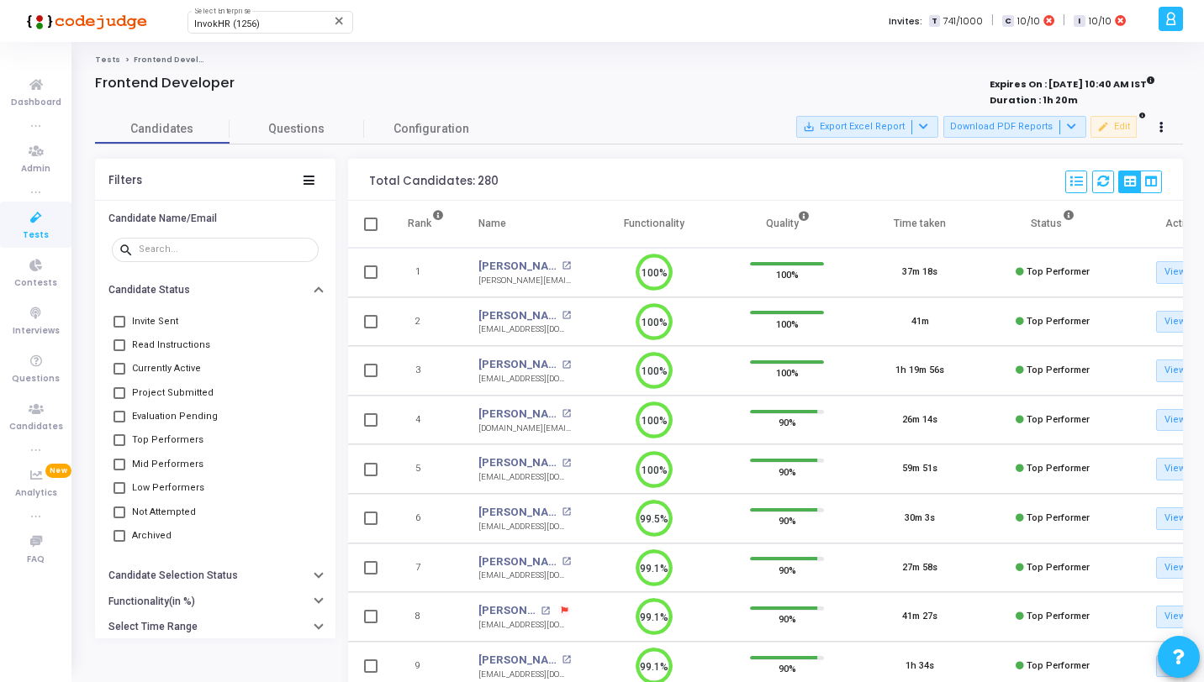
click at [175, 385] on span "Project Submitted" at bounding box center [173, 393] width 82 height 20
click at [119, 399] on input "Project Submitted" at bounding box center [119, 399] width 1 height 1
checkbox input "true"
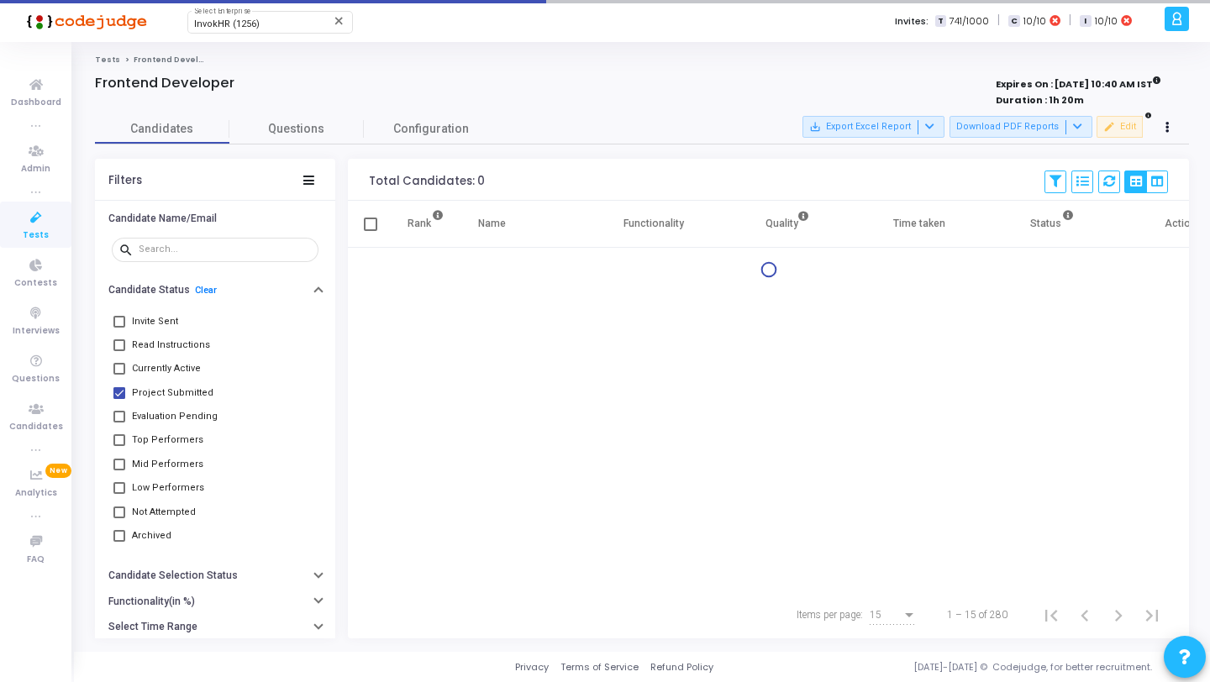
click at [171, 368] on span "Currently Active" at bounding box center [166, 369] width 69 height 20
click at [119, 375] on input "Currently Active" at bounding box center [119, 375] width 1 height 1
checkbox input "true"
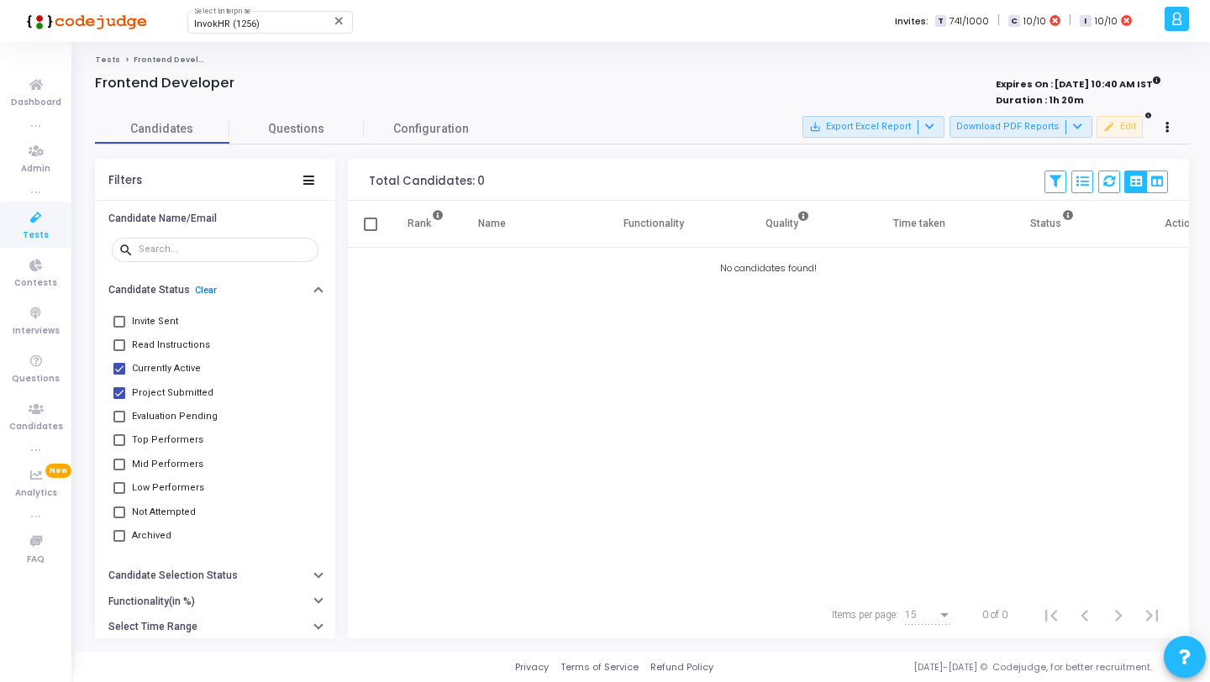
click at [161, 346] on span "Read Instructions" at bounding box center [171, 345] width 78 height 20
click at [119, 351] on input "Read Instructions" at bounding box center [119, 351] width 1 height 1
click at [161, 346] on span "Read Instructions" at bounding box center [171, 345] width 78 height 20
click at [119, 351] on input "Read Instructions" at bounding box center [119, 351] width 1 height 1
checkbox input "false"
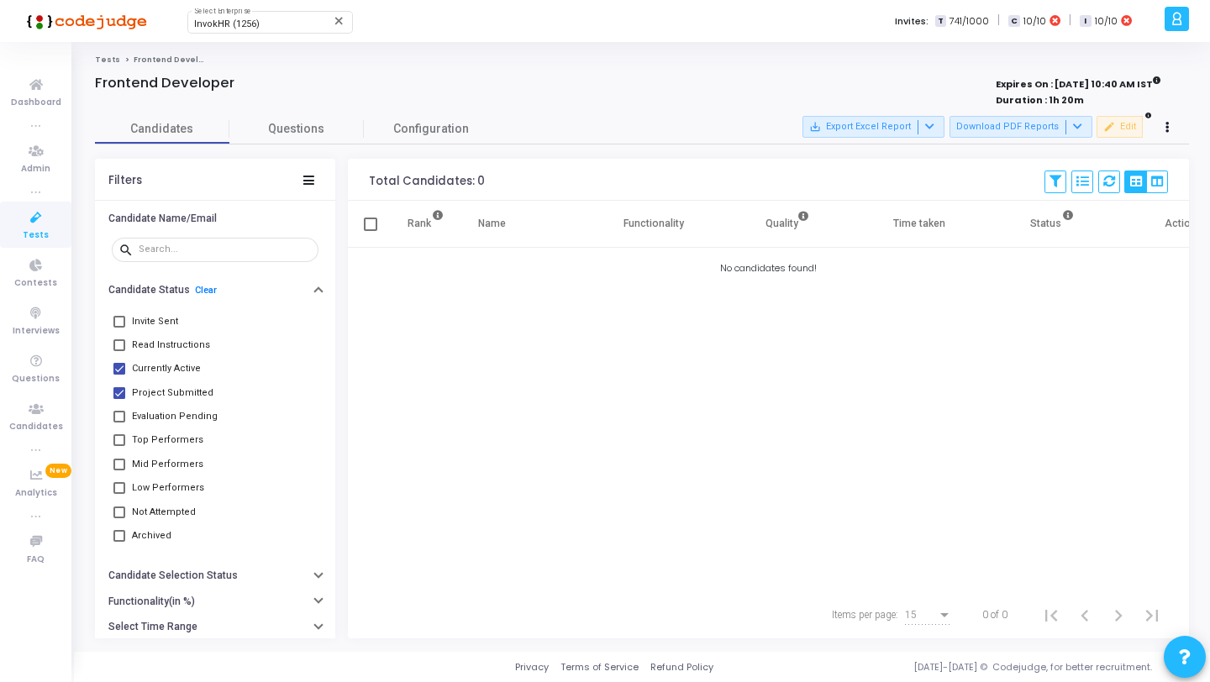
click at [168, 423] on span "Evaluation Pending" at bounding box center [175, 417] width 86 height 20
click at [119, 423] on input "Evaluation Pending" at bounding box center [119, 423] width 1 height 1
checkbox input "true"
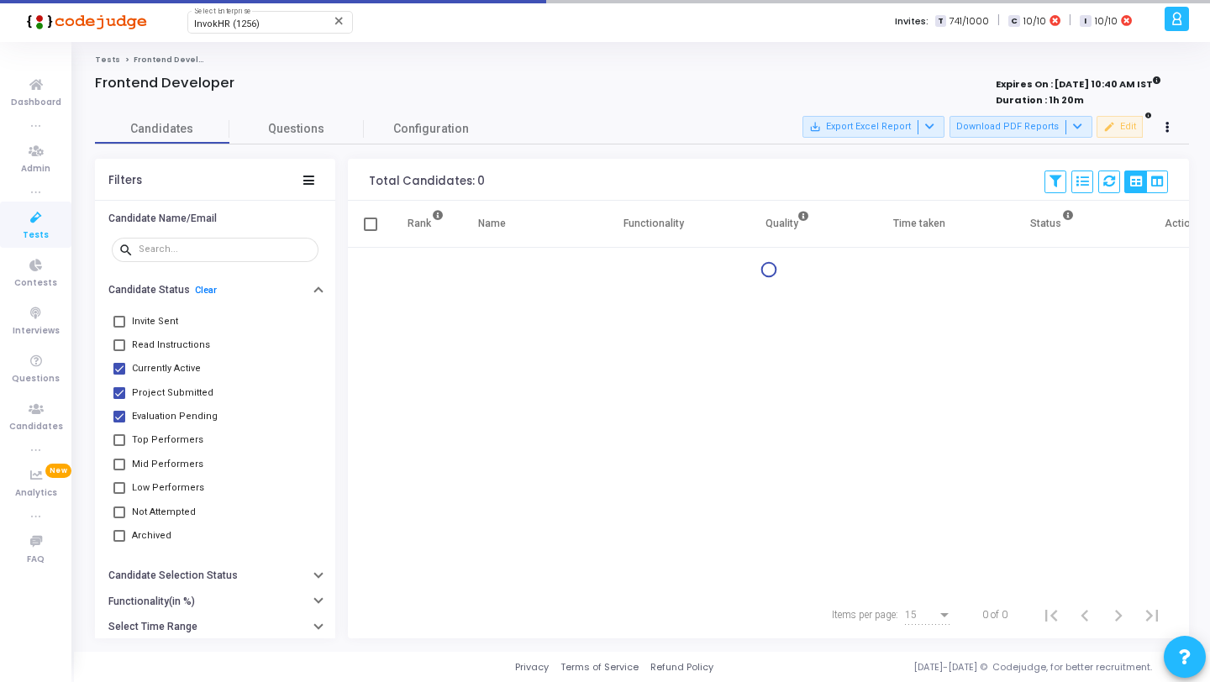
click at [167, 441] on span "Top Performers" at bounding box center [167, 440] width 71 height 20
click at [119, 446] on input "Top Performers" at bounding box center [119, 446] width 1 height 1
checkbox input "true"
drag, startPoint x: 170, startPoint y: 464, endPoint x: 171, endPoint y: 483, distance: 19.4
click at [170, 465] on span "Mid Performers" at bounding box center [167, 465] width 71 height 20
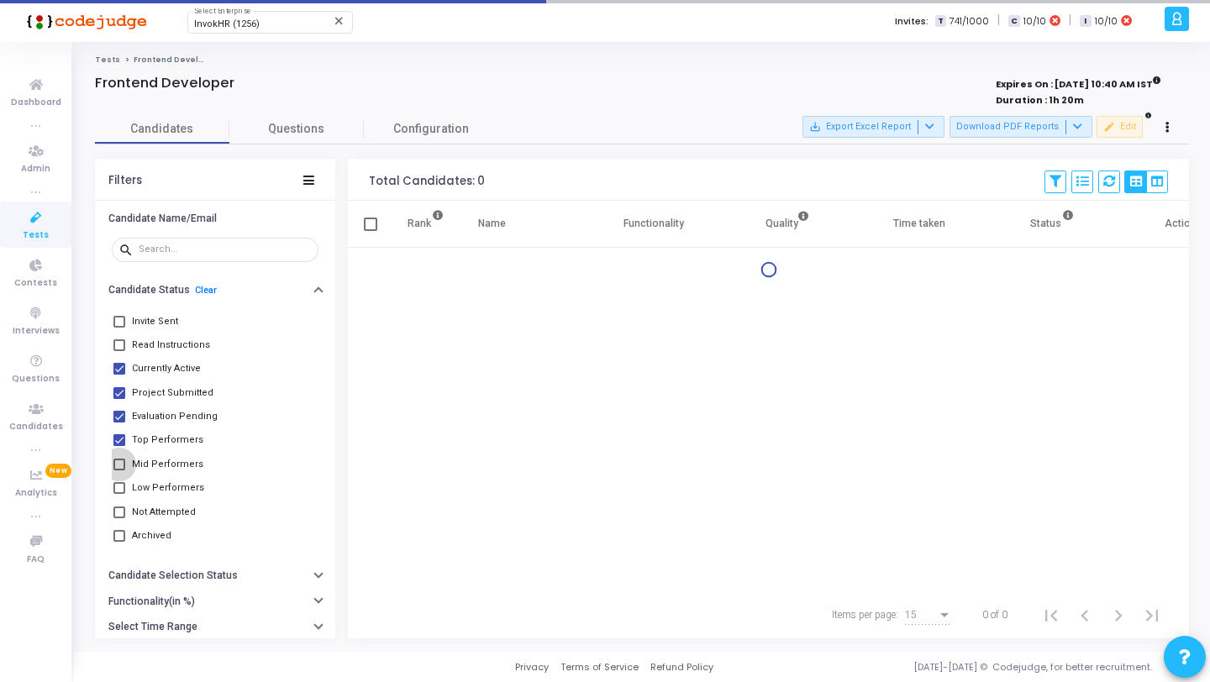
click at [119, 471] on input "Mid Performers" at bounding box center [119, 471] width 1 height 1
checkbox input "true"
click at [171, 487] on span "Low Performers" at bounding box center [168, 488] width 72 height 20
click at [119, 494] on input "Low Performers" at bounding box center [119, 494] width 1 height 1
checkbox input "true"
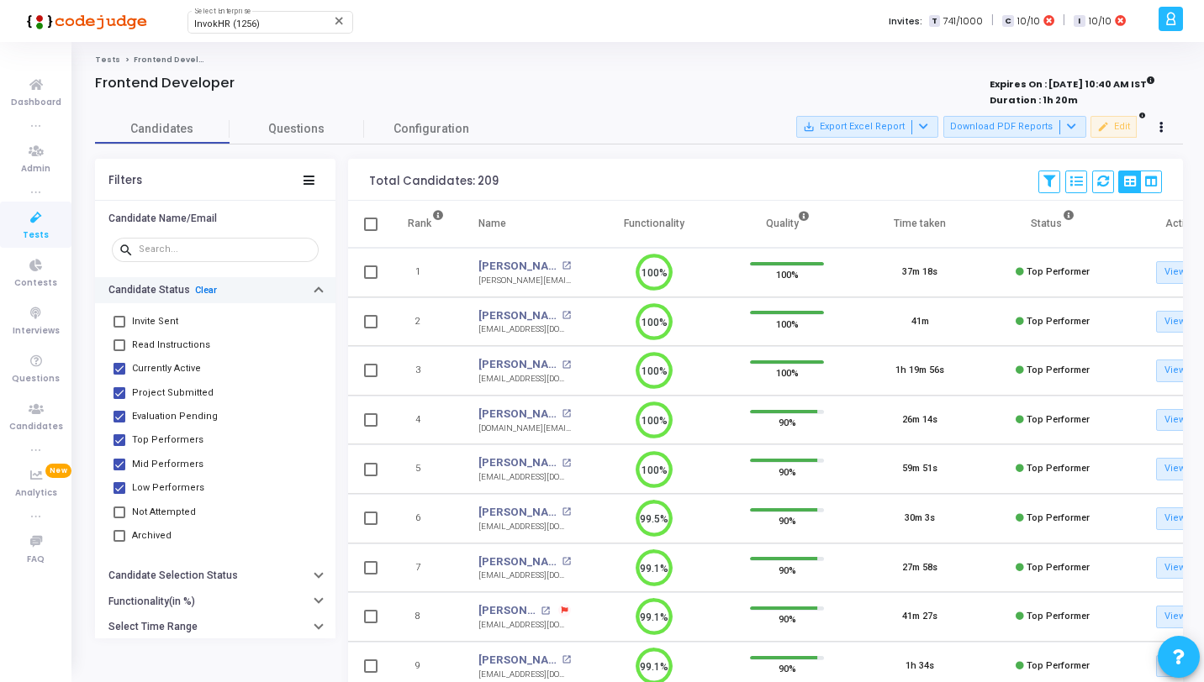
click at [206, 292] on link "Clear" at bounding box center [206, 290] width 22 height 11
checkbox input "false"
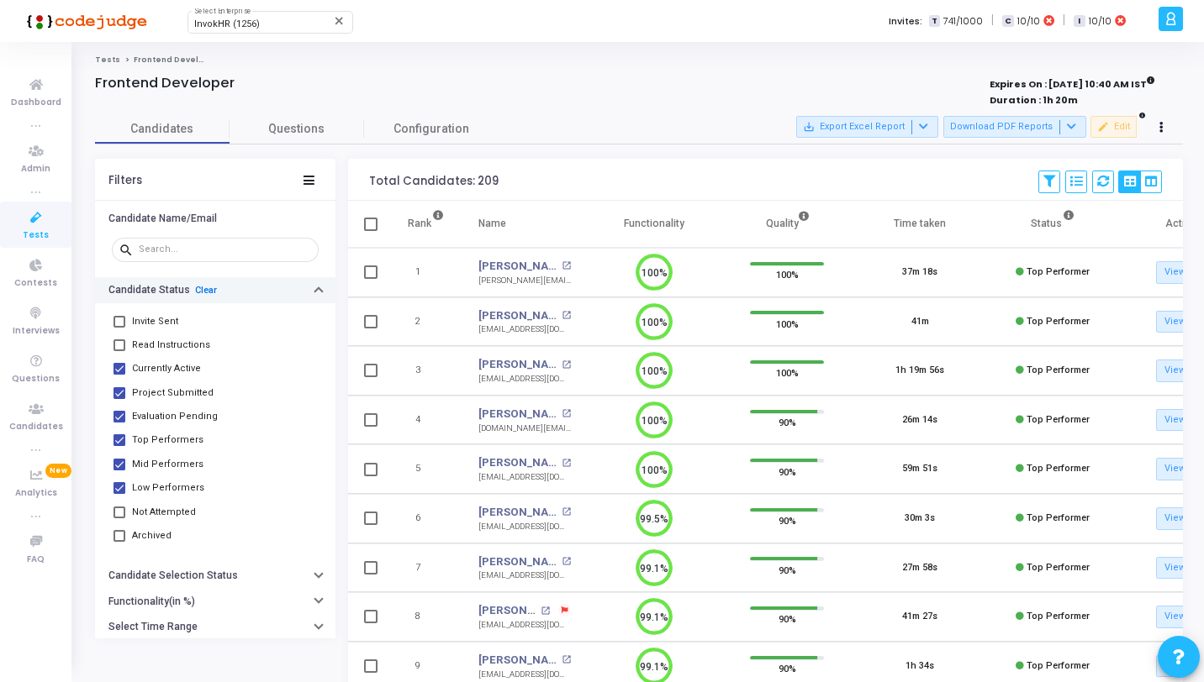
checkbox input "false"
click at [31, 229] on span "Tests" at bounding box center [36, 236] width 26 height 14
